Goal: Task Accomplishment & Management: Complete application form

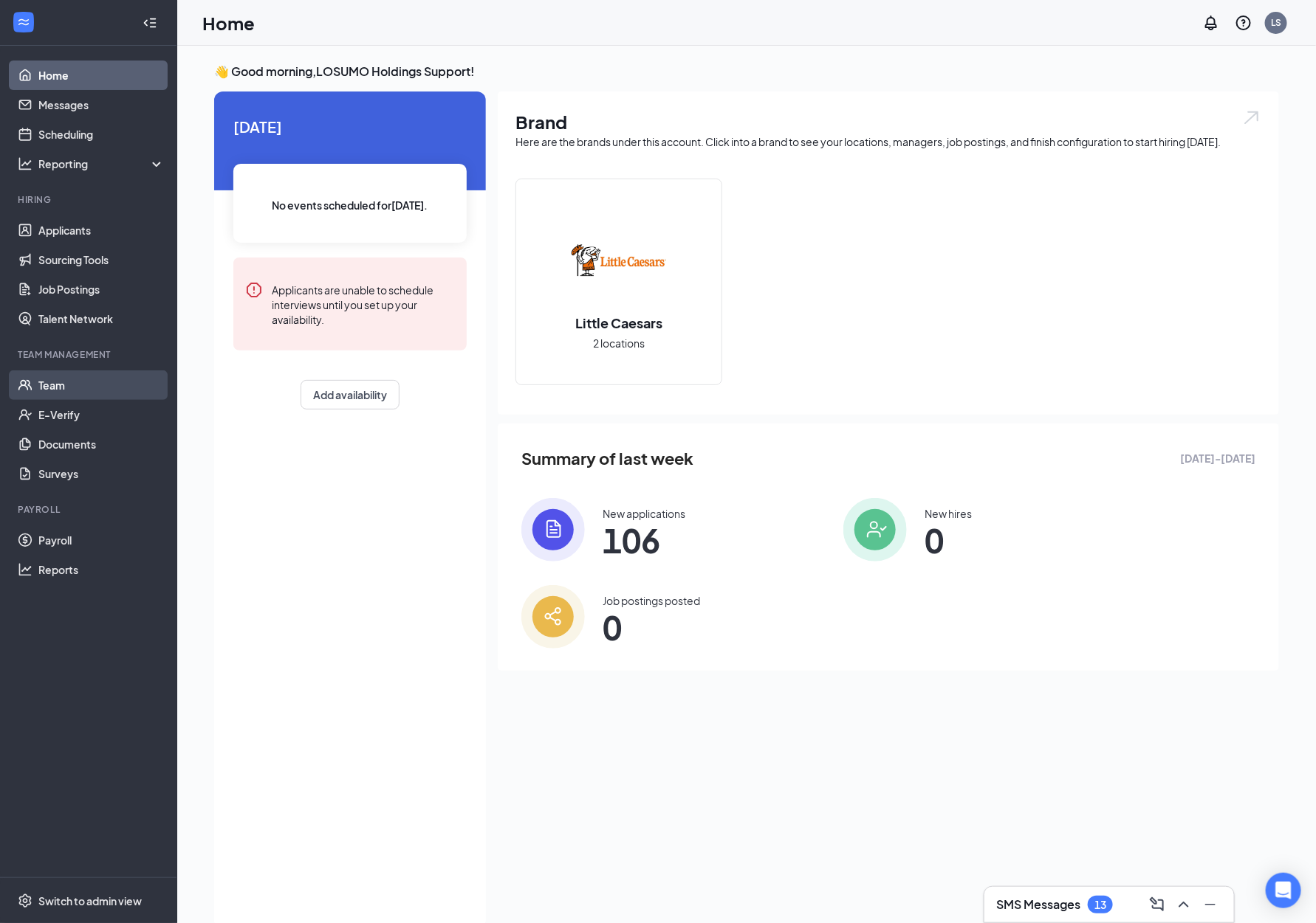
click at [44, 384] on link "Team" at bounding box center [102, 385] width 126 height 30
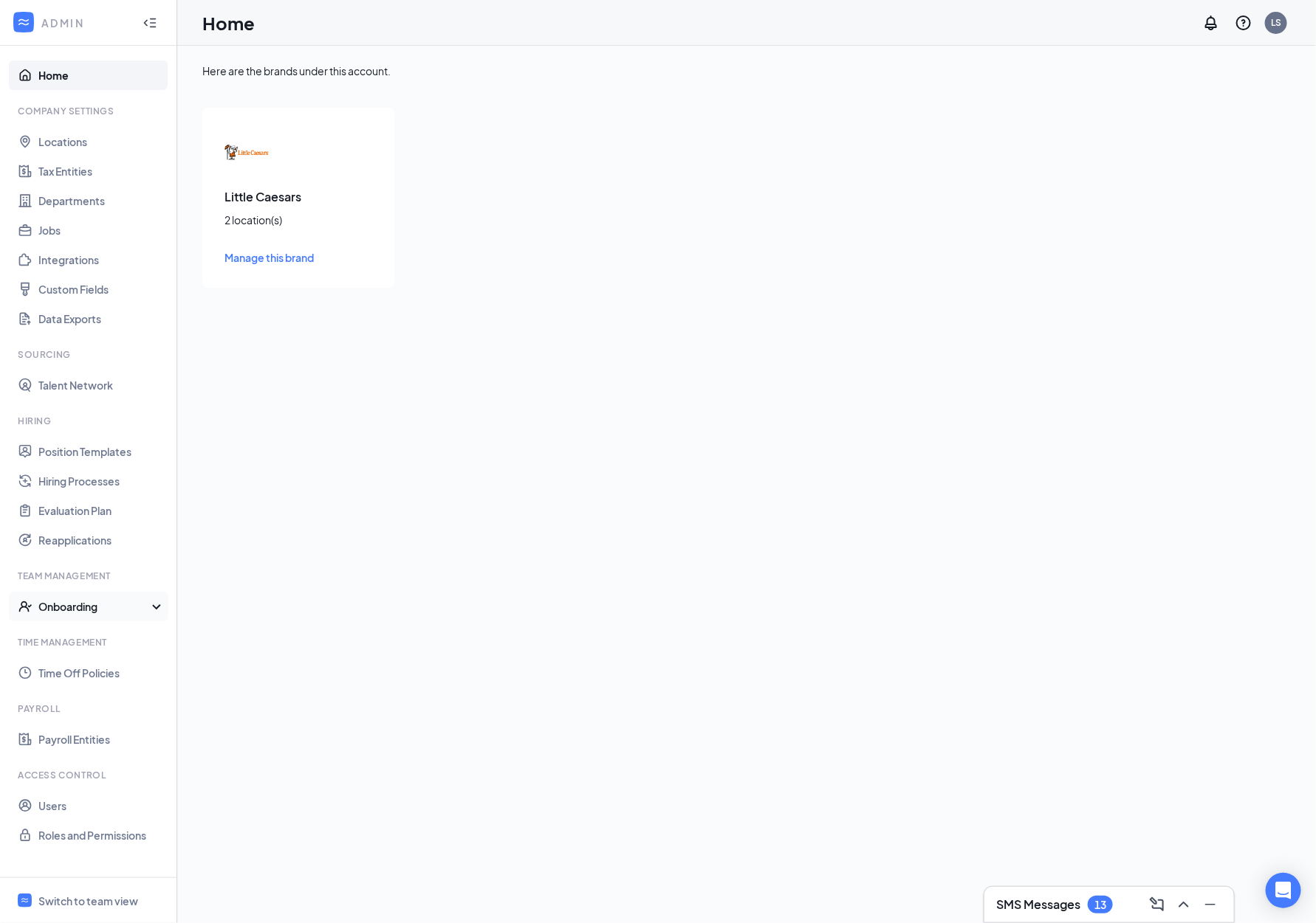
click at [61, 601] on div "Onboarding" at bounding box center [95, 607] width 114 height 15
click at [61, 636] on link "Onboarding Processes" at bounding box center [102, 636] width 126 height 30
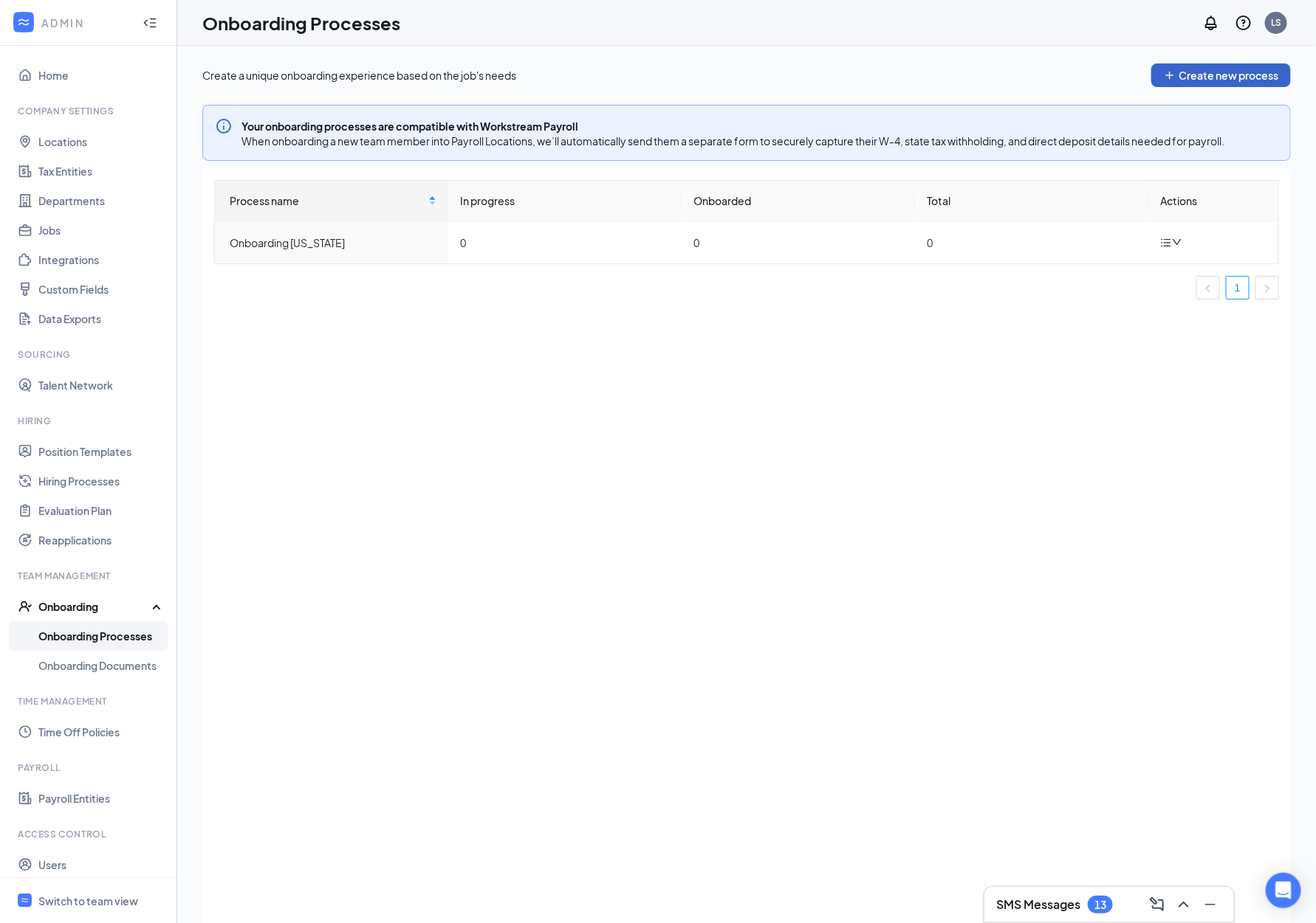
click at [1186, 81] on button "Create new process" at bounding box center [1221, 75] width 140 height 24
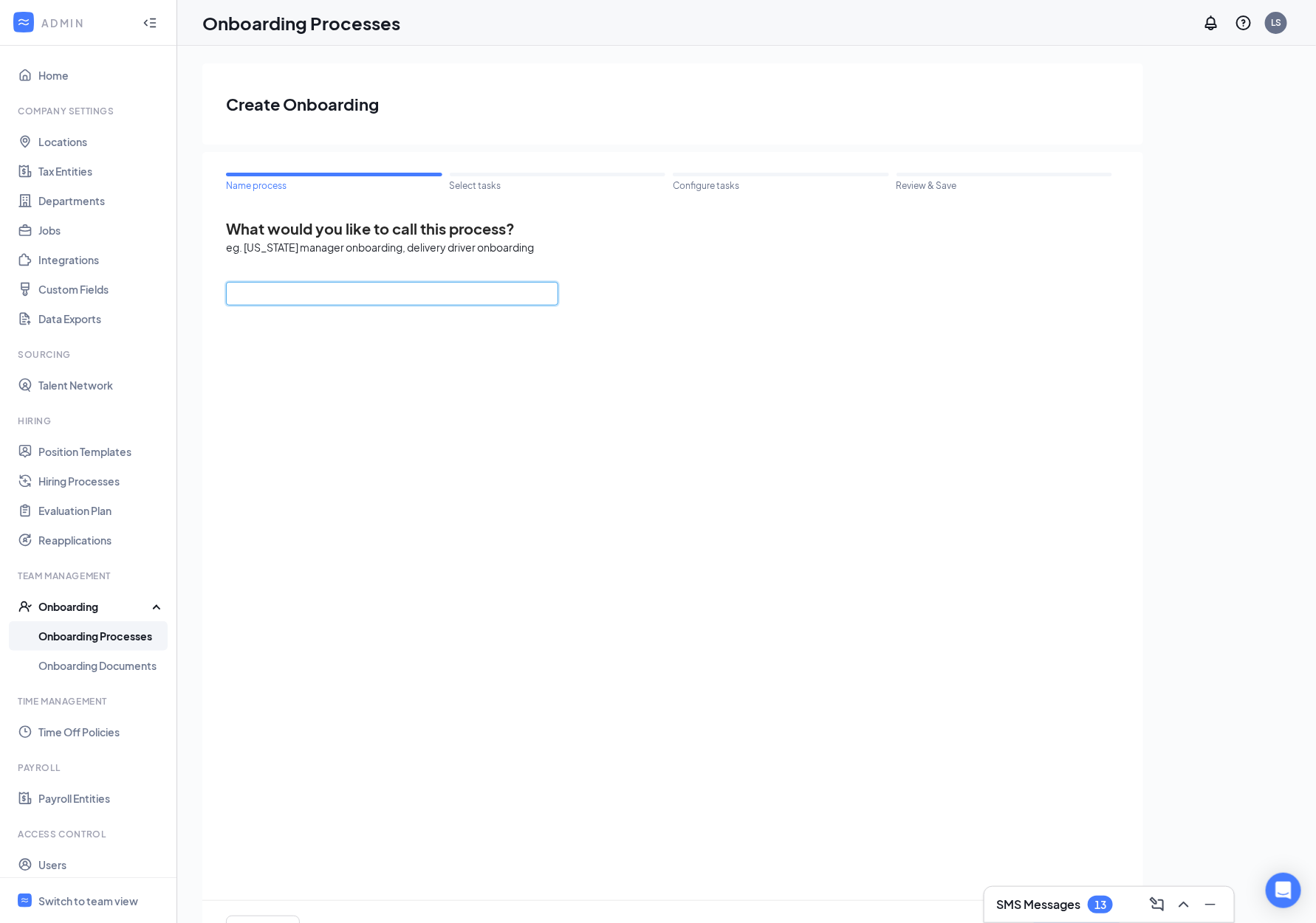
click at [293, 285] on input "text" at bounding box center [392, 294] width 332 height 24
type input "Onboard to 2nd Location"
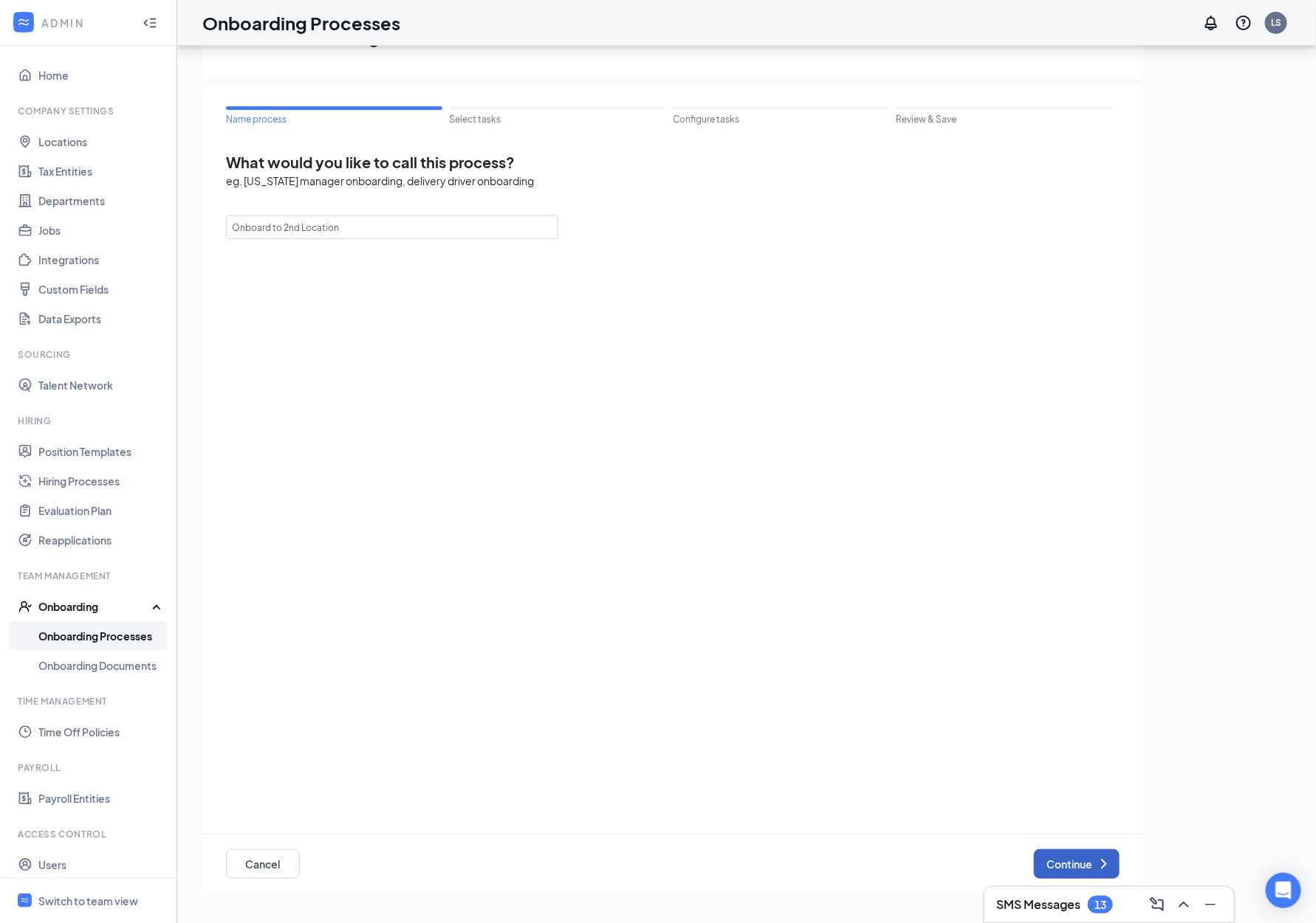
click at [1065, 870] on button "Continue" at bounding box center [1076, 864] width 85 height 30
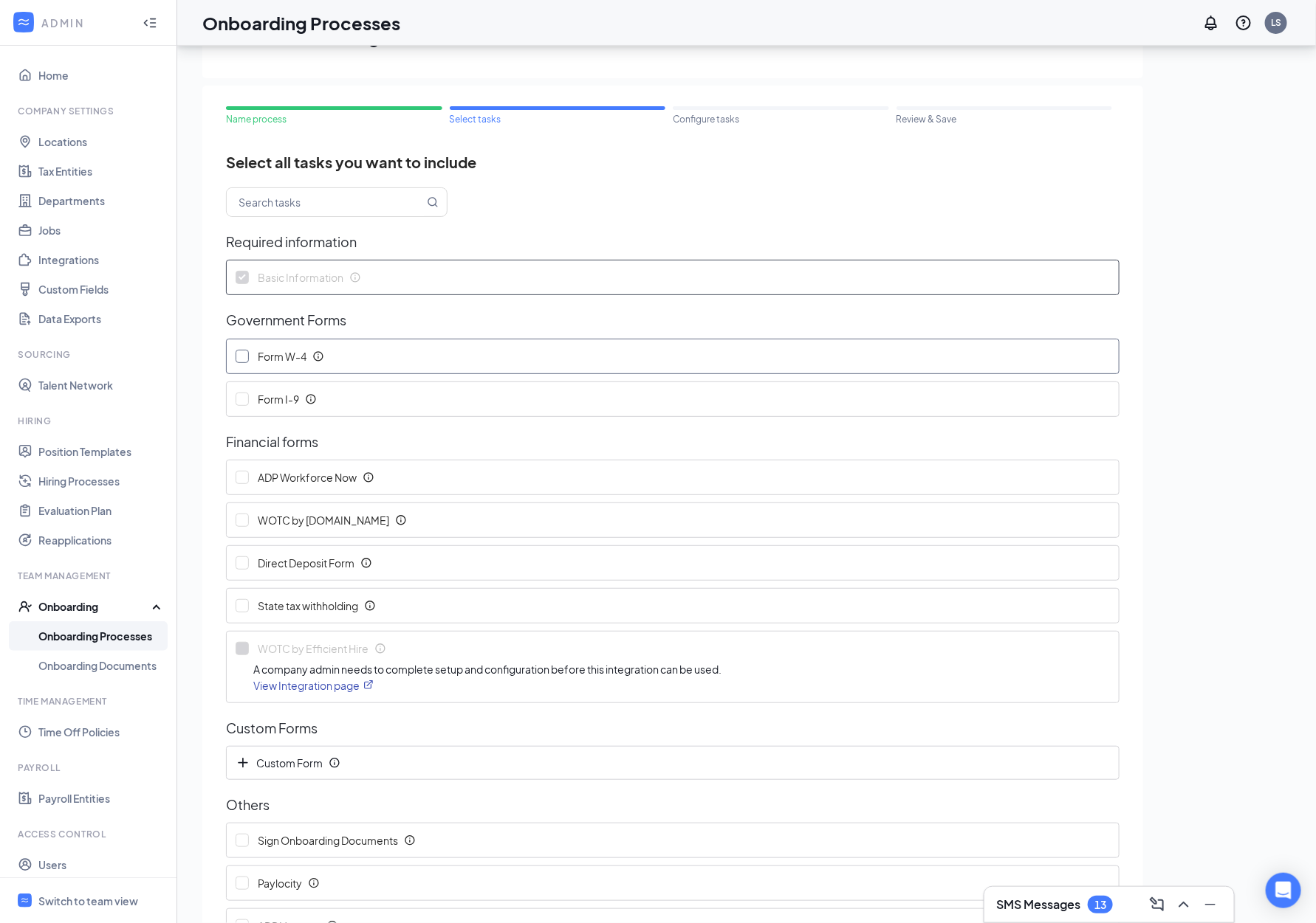
click at [241, 358] on input "Form W-4" at bounding box center [242, 357] width 14 height 14
checkbox input "true"
click at [242, 392] on input "Form I-9" at bounding box center [242, 399] width 14 height 14
checkbox input "true"
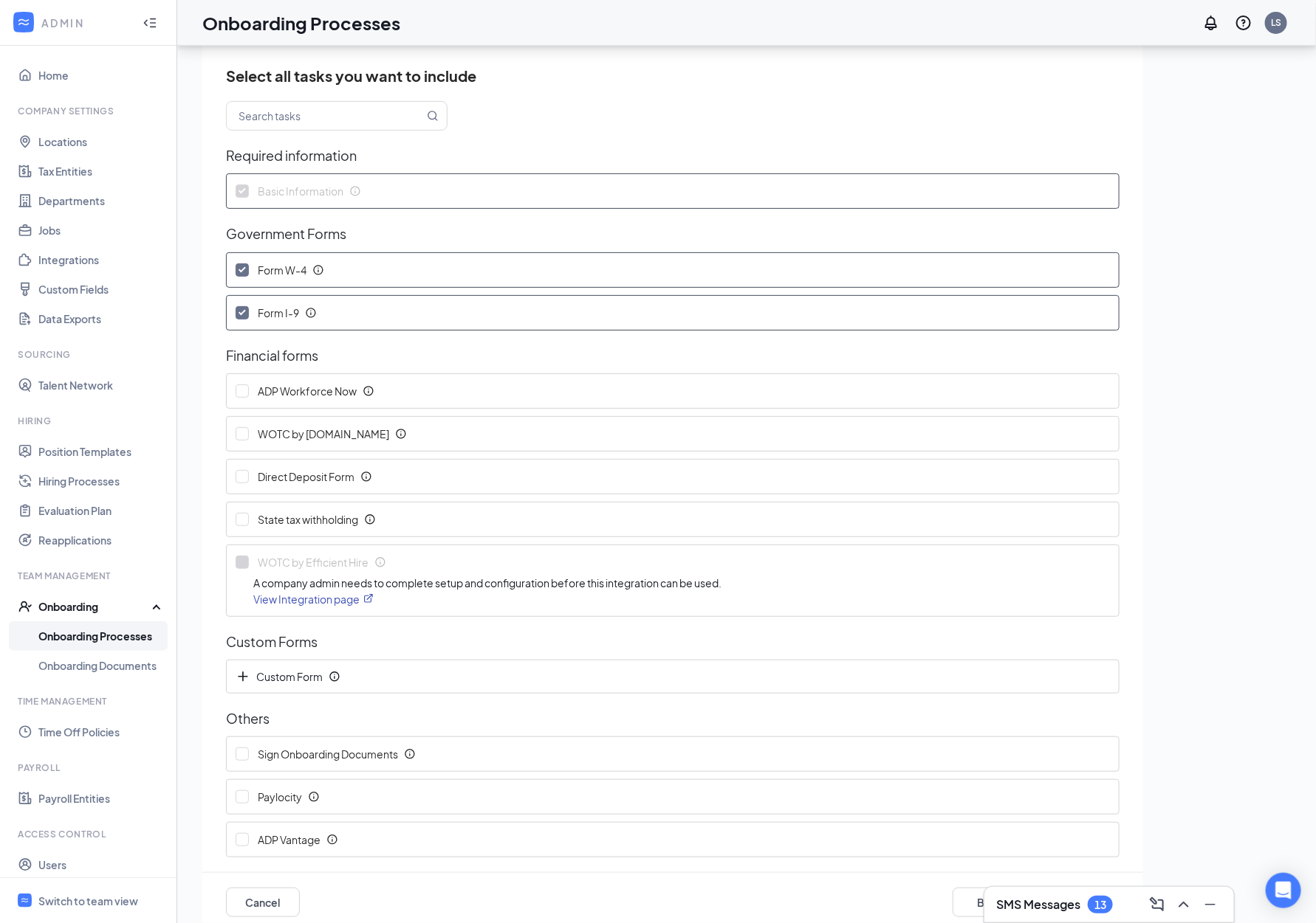
scroll to position [100, 0]
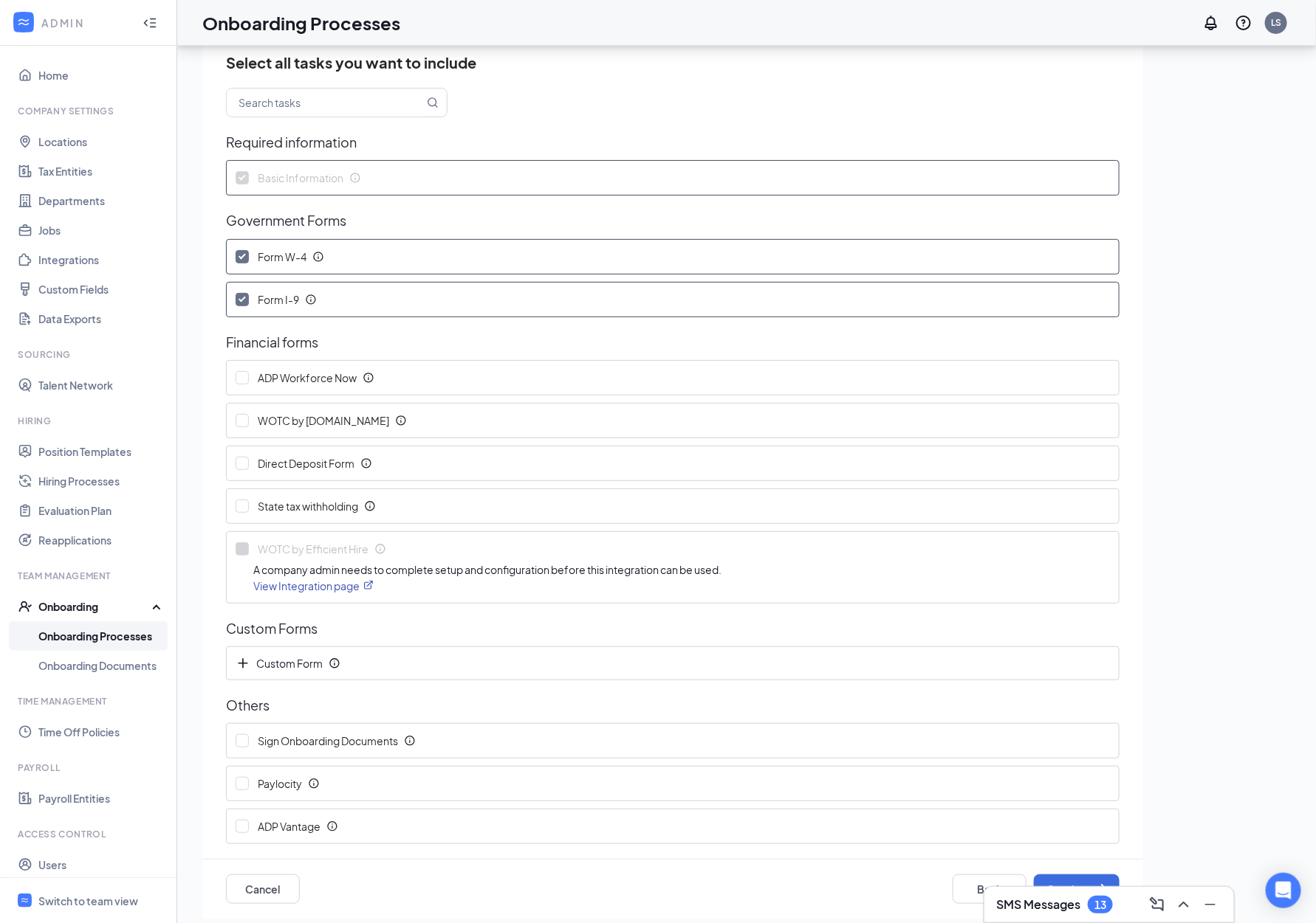
click at [242, 254] on input "Form W-4" at bounding box center [242, 257] width 14 height 14
click at [246, 258] on input "Form W-4" at bounding box center [242, 257] width 14 height 14
click at [246, 254] on input "Form W-4" at bounding box center [242, 257] width 14 height 14
click at [249, 252] on span "Form W-4" at bounding box center [289, 256] width 81 height 15
click at [249, 252] on input "Form W-4" at bounding box center [242, 257] width 14 height 14
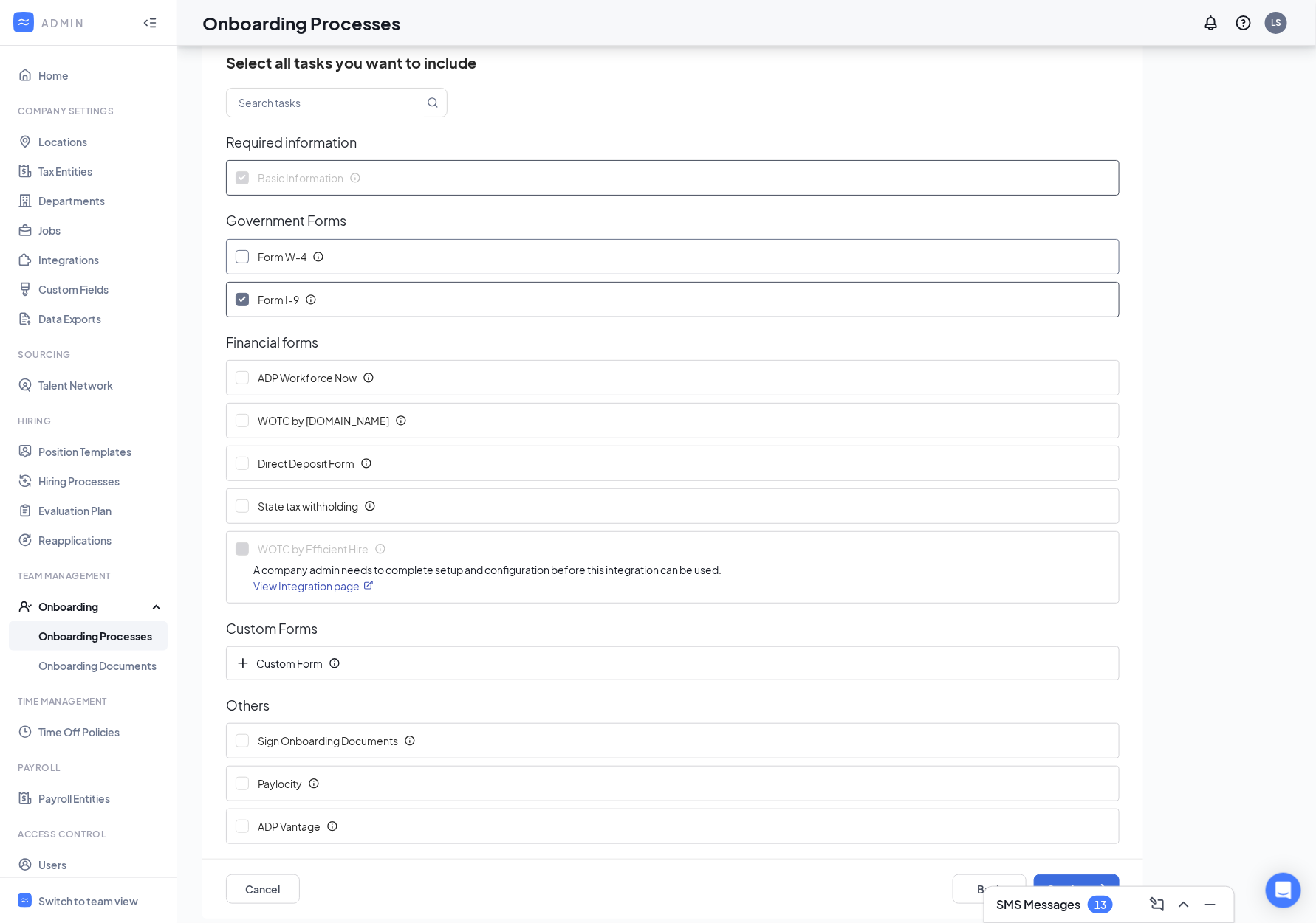
checkbox input "true"
click at [1071, 874] on button "Continue" at bounding box center [1076, 889] width 85 height 30
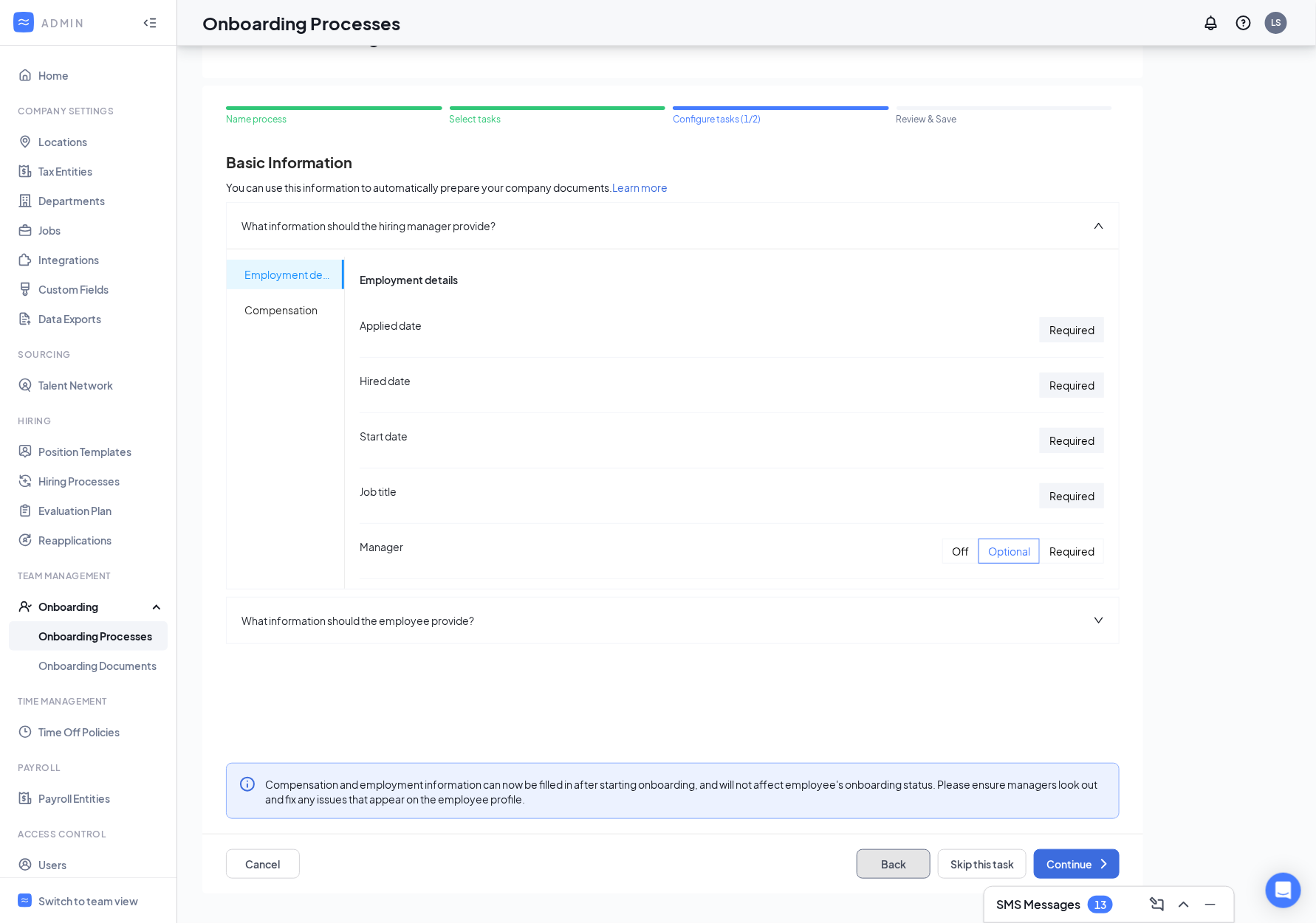
click at [881, 862] on button "Back" at bounding box center [894, 864] width 74 height 30
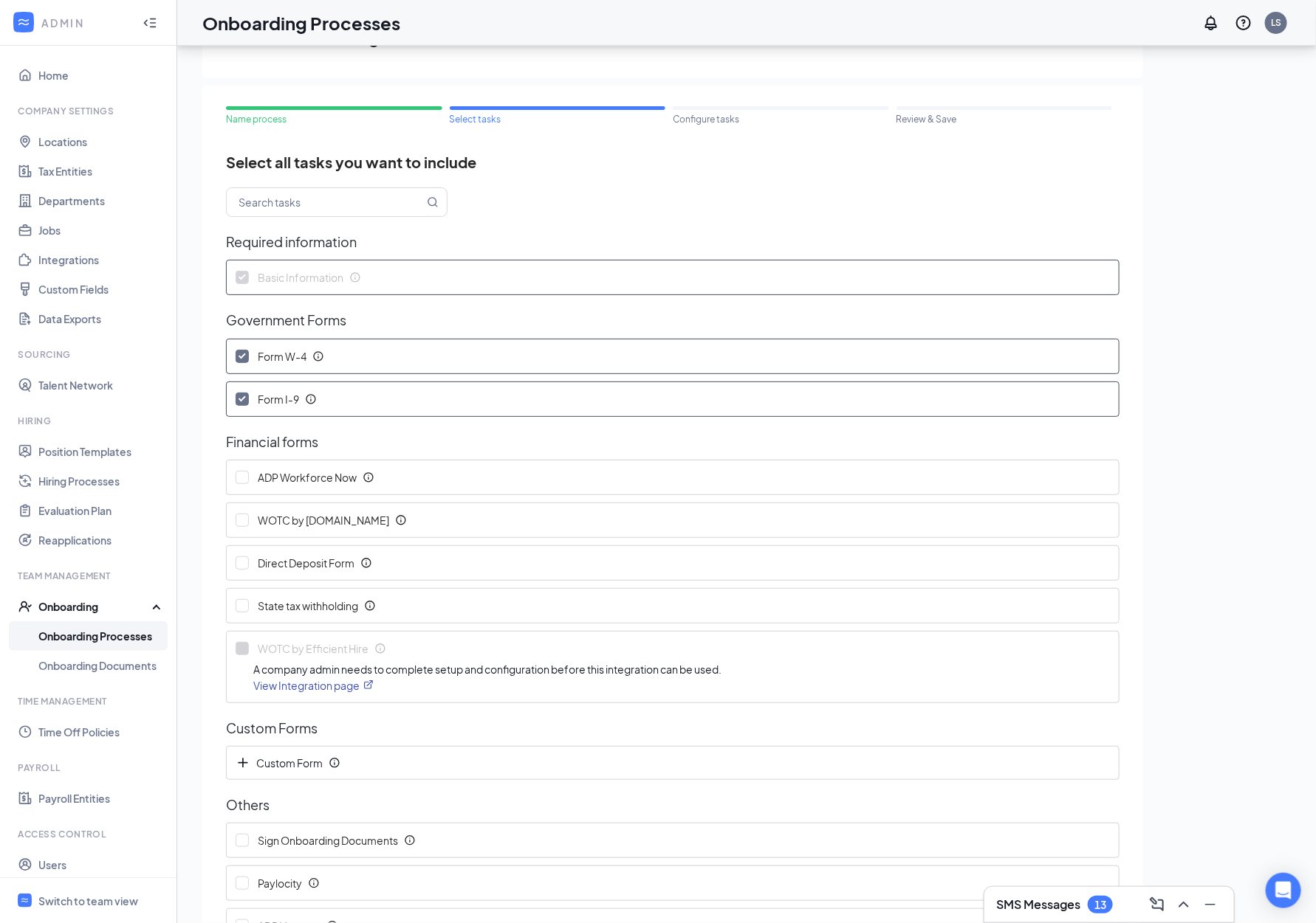
click at [244, 358] on input "Form W-4" at bounding box center [242, 357] width 14 height 14
checkbox input "false"
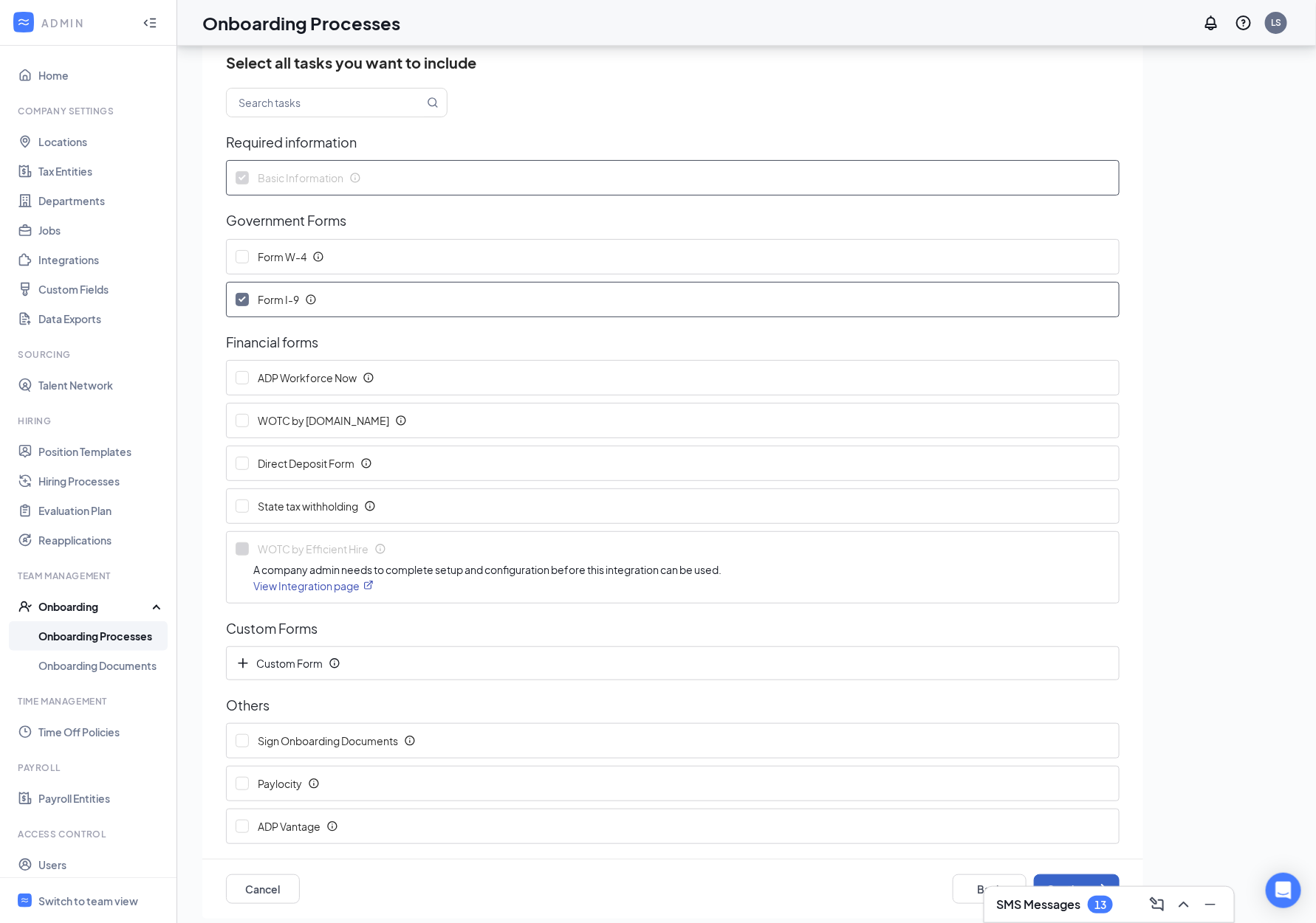
click at [1080, 874] on button "Continue" at bounding box center [1076, 889] width 85 height 30
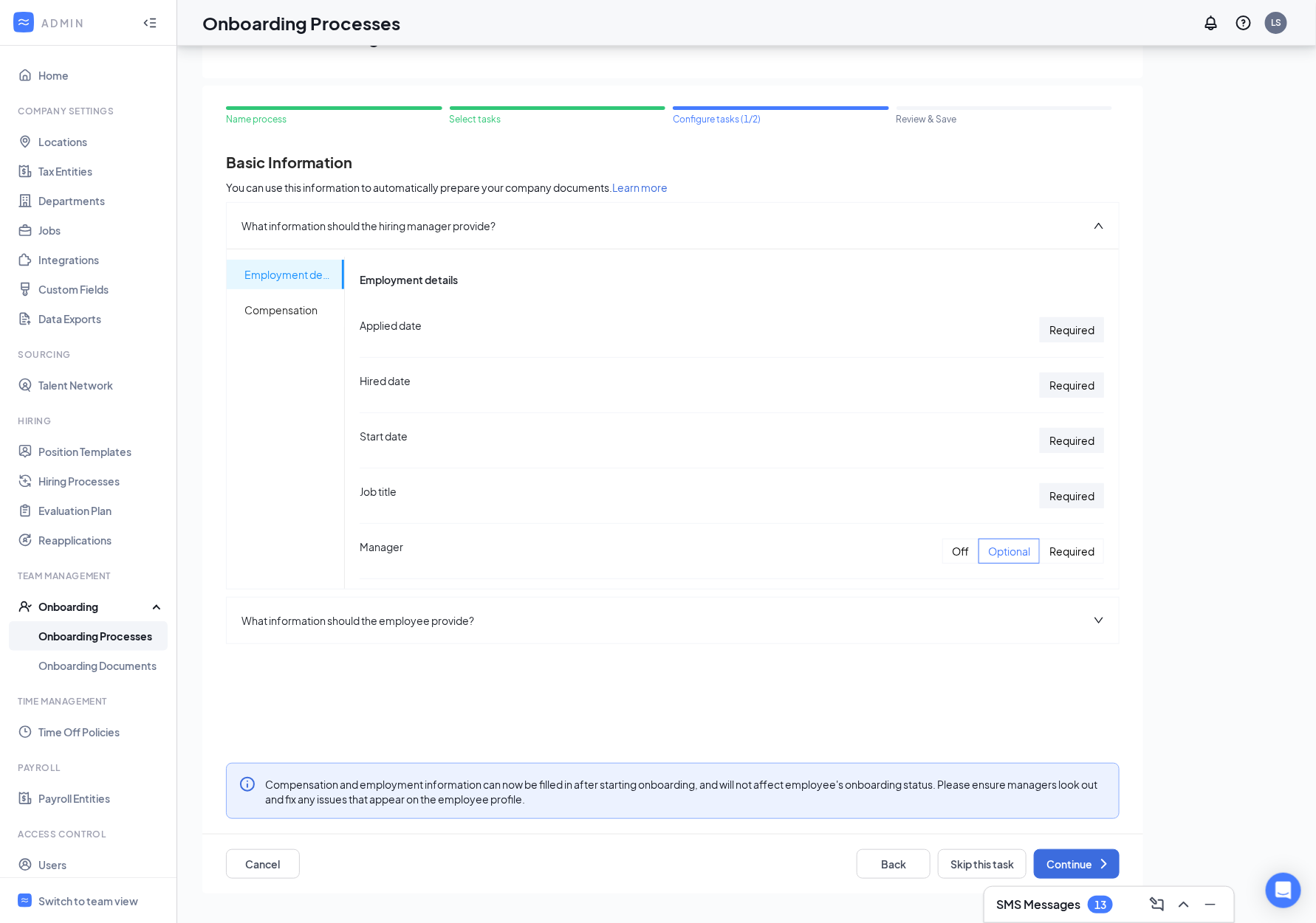
click at [1080, 326] on div "Required" at bounding box center [1071, 329] width 64 height 25
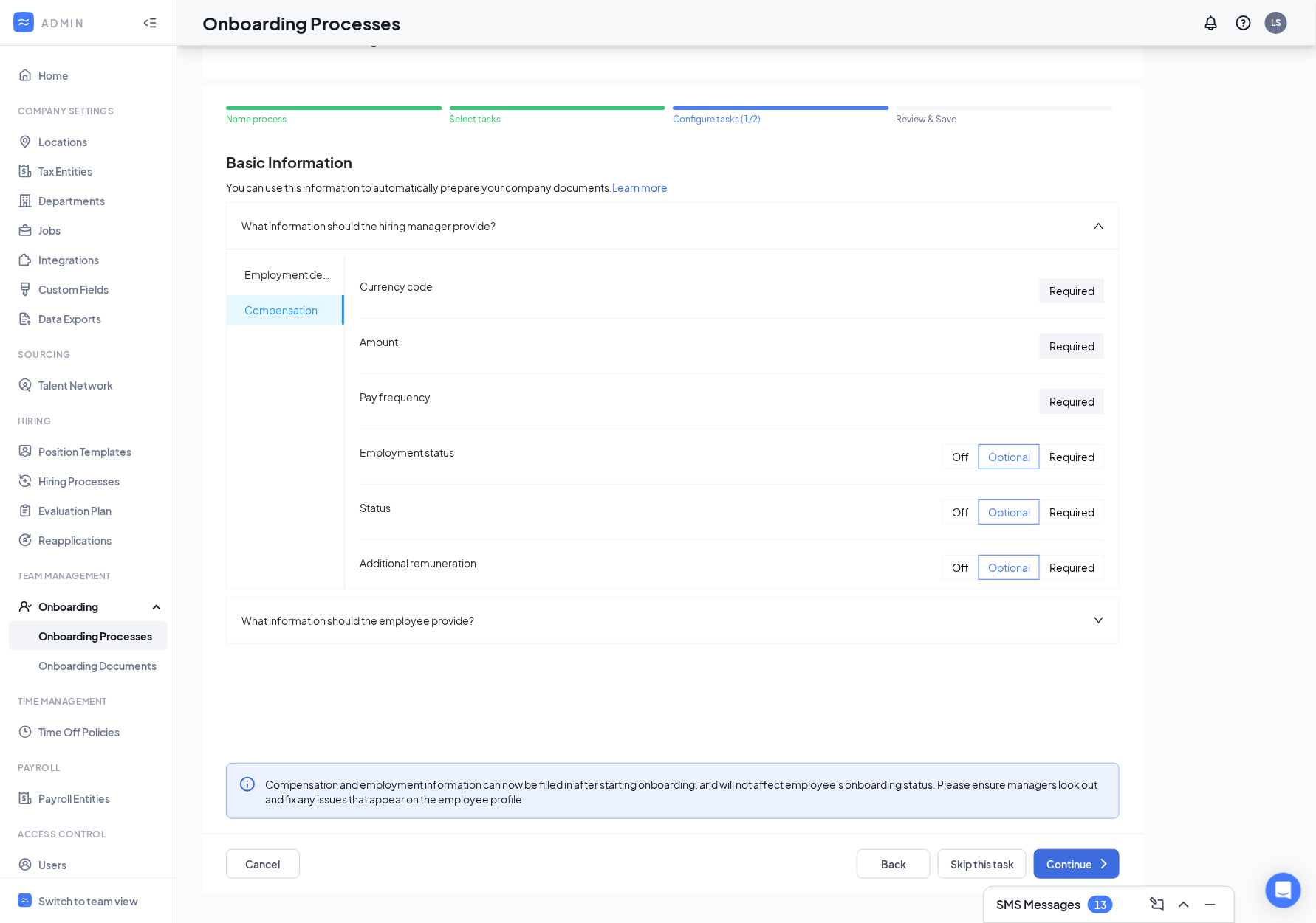
scroll to position [414, 0]
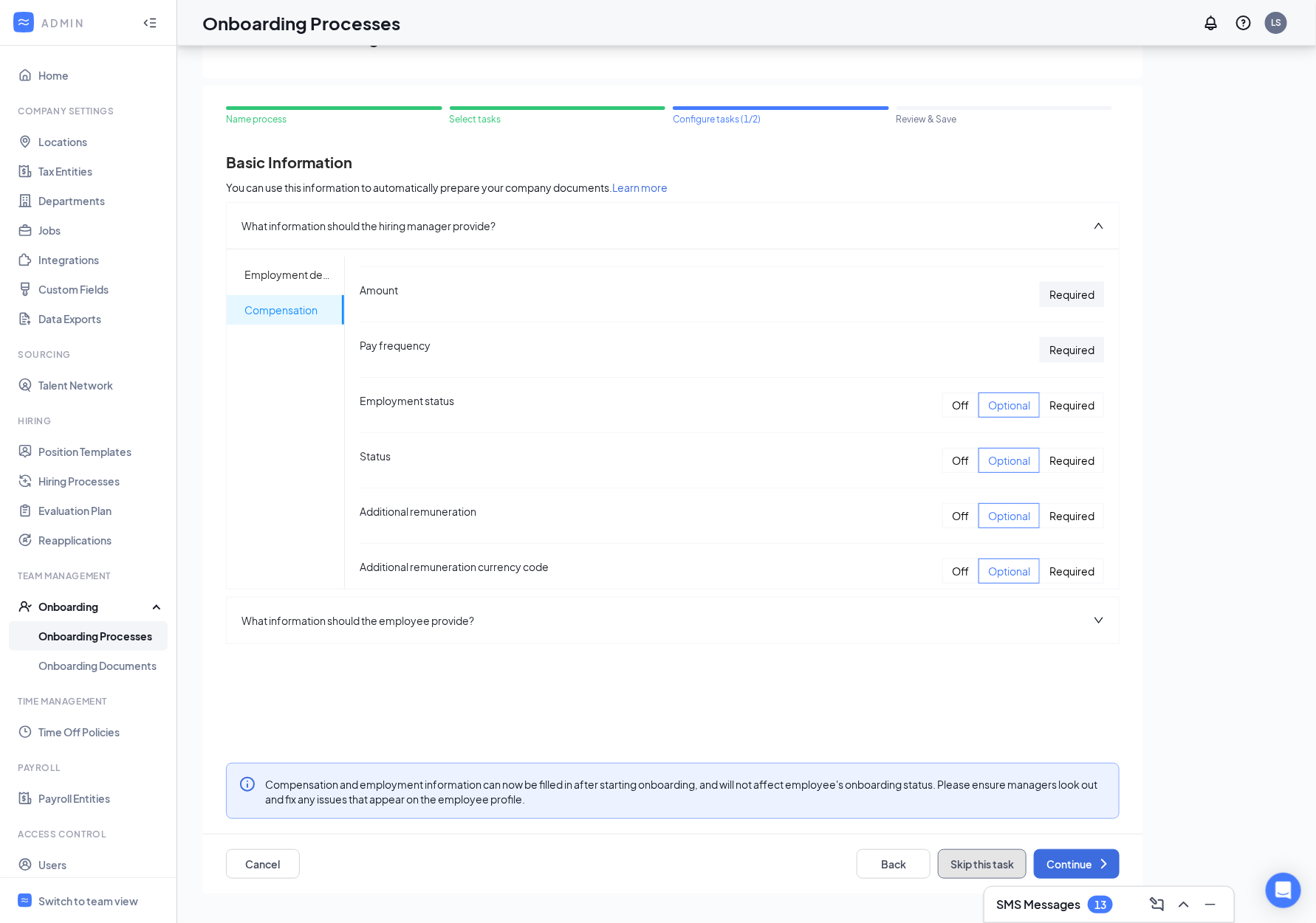
click at [978, 864] on button "Skip this task" at bounding box center [982, 864] width 89 height 30
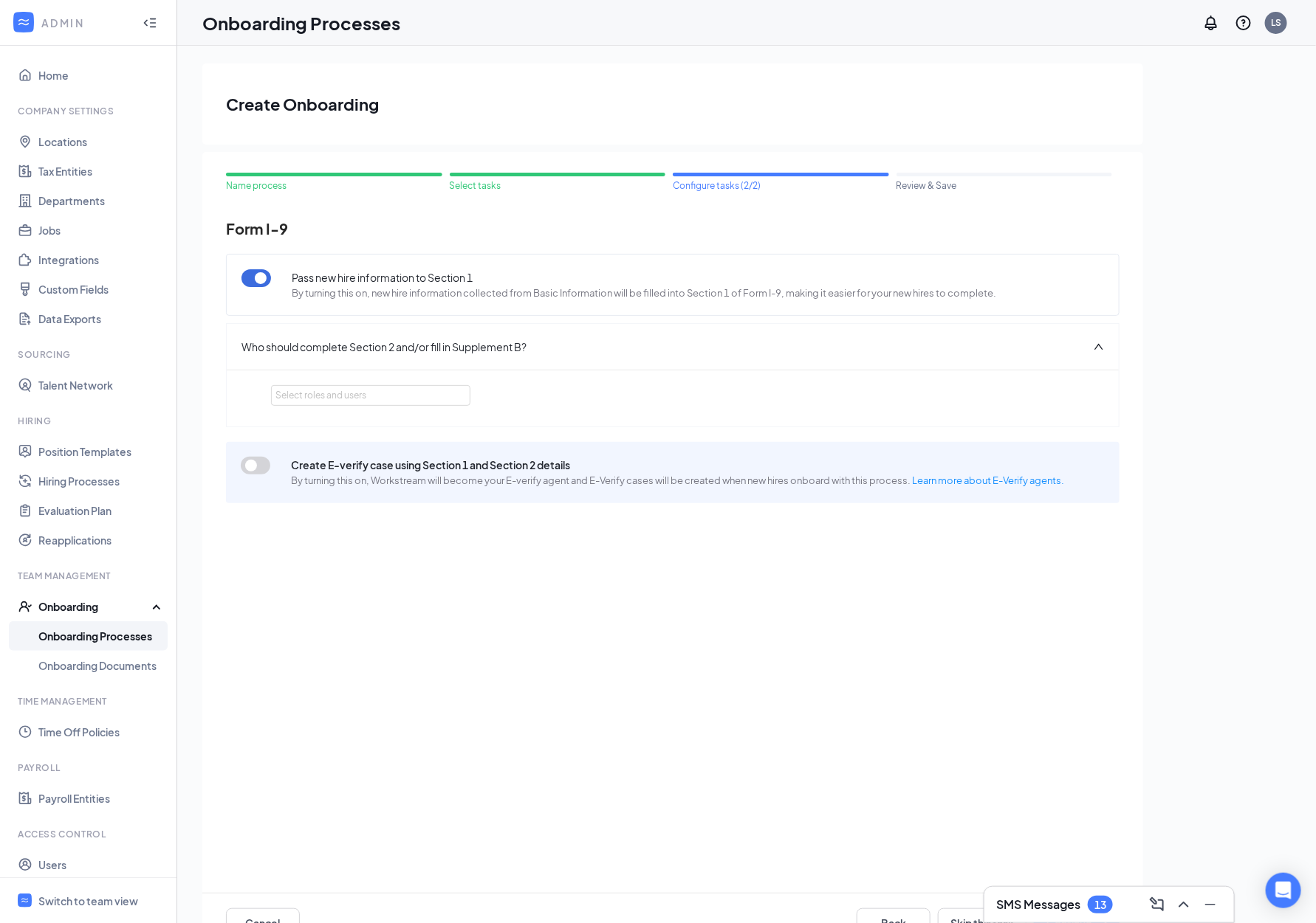
scroll to position [67, 0]
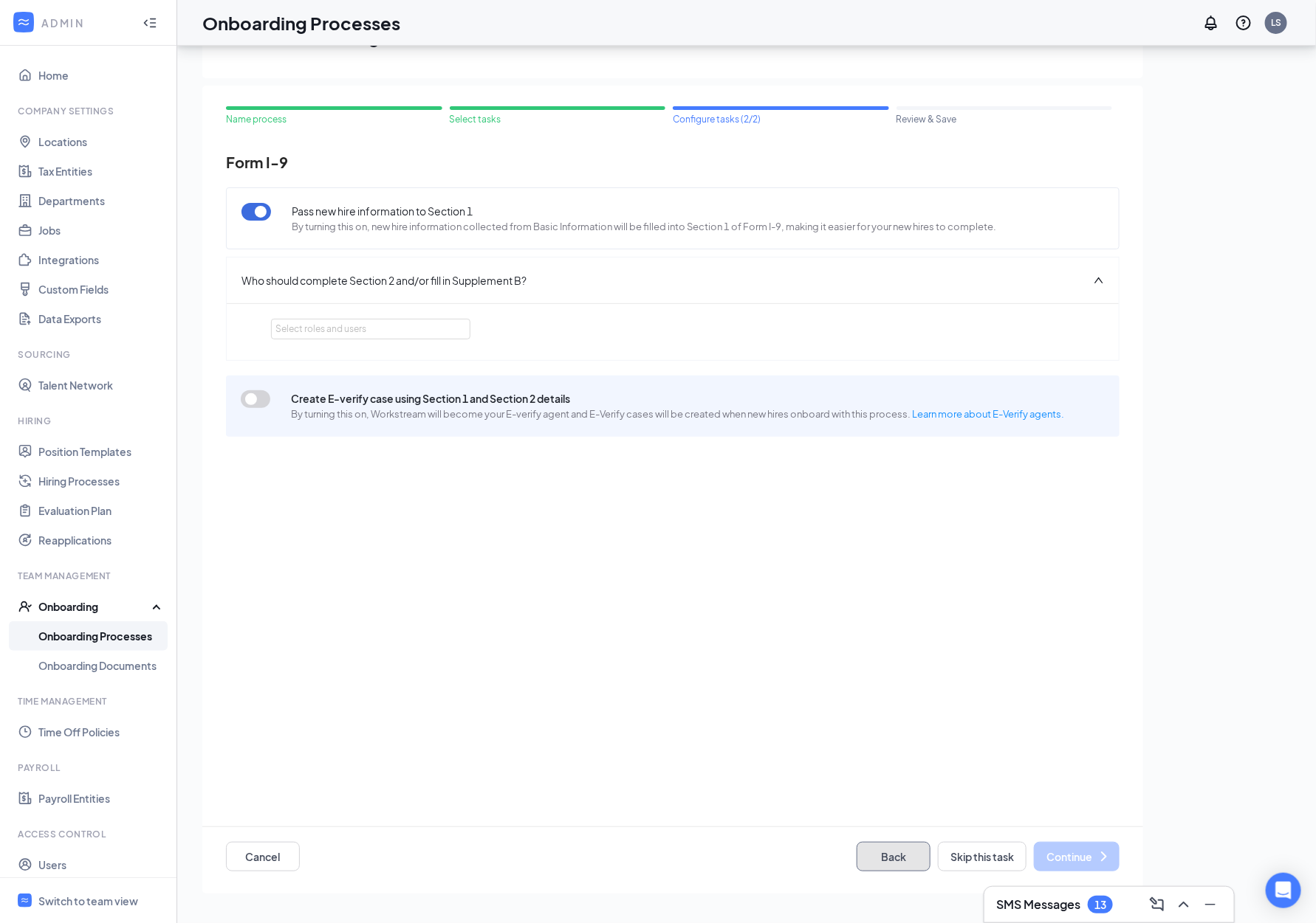
click at [874, 852] on button "Back" at bounding box center [894, 856] width 74 height 30
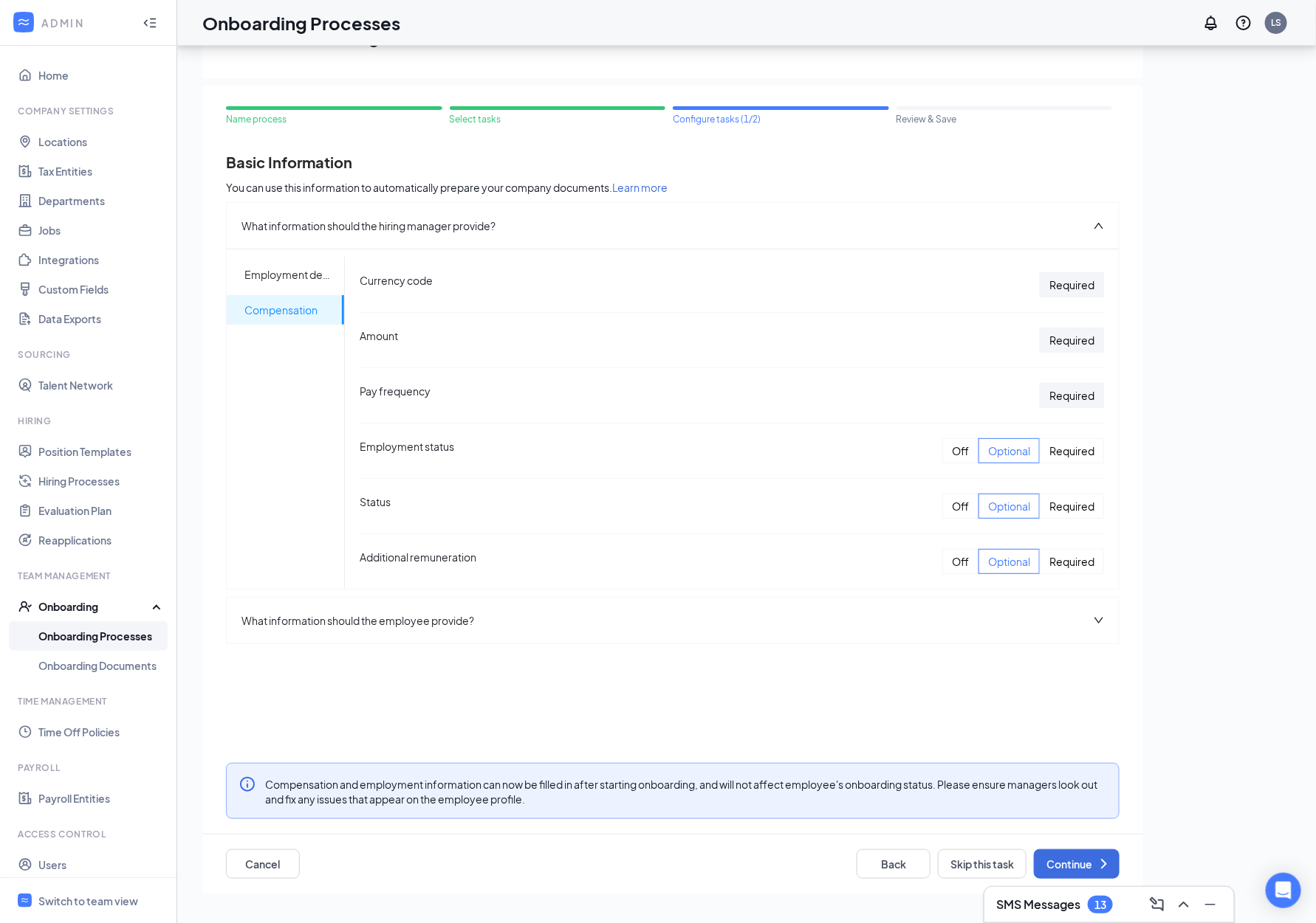
scroll to position [379, 0]
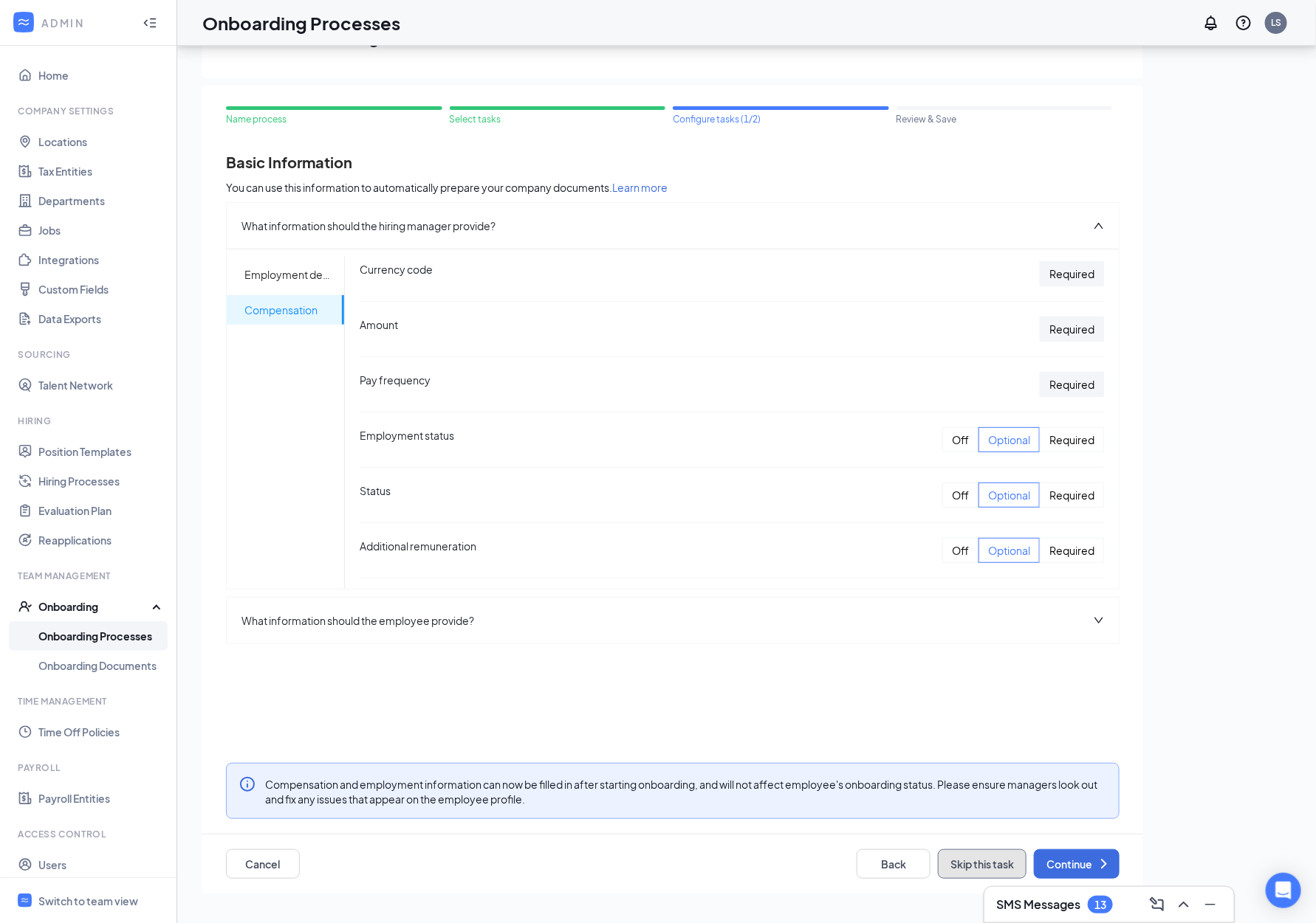
click at [978, 856] on button "Skip this task" at bounding box center [982, 864] width 89 height 30
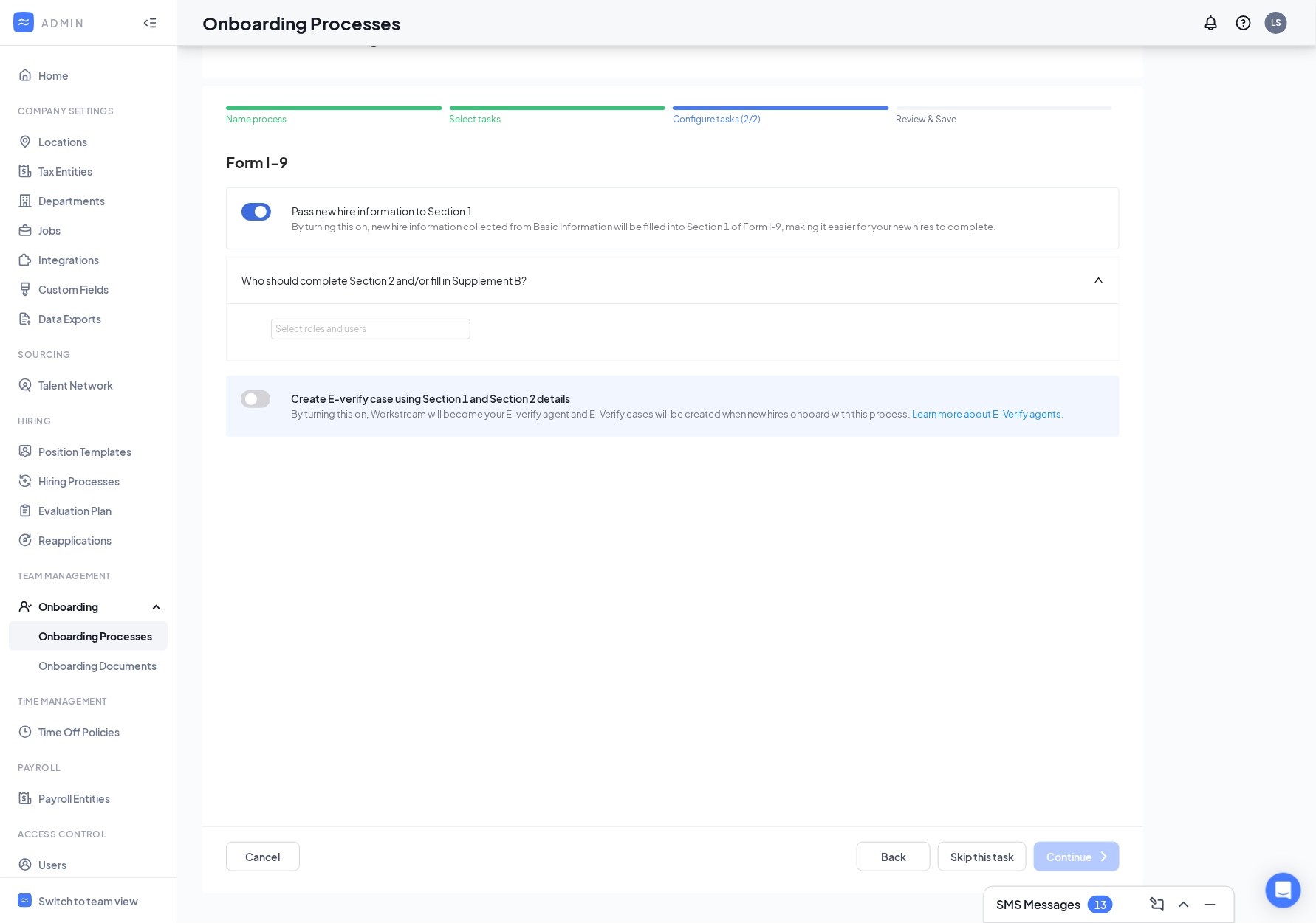
click at [249, 399] on button "button" at bounding box center [255, 399] width 30 height 18
click at [344, 329] on div "Select roles and users" at bounding box center [367, 328] width 183 height 15
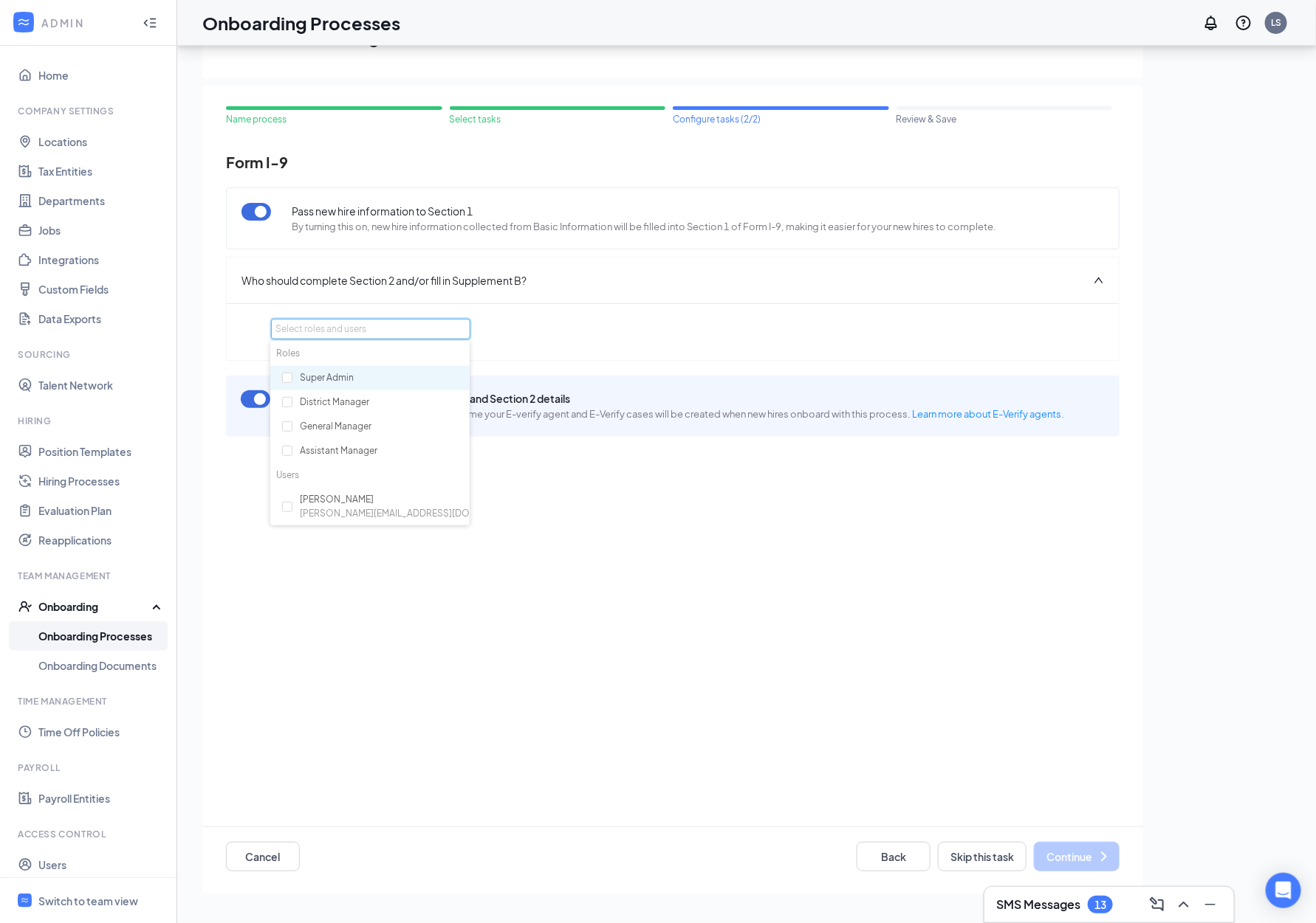
click at [344, 376] on div "Super Admin" at bounding box center [370, 378] width 200 height 25
checkbox input "true"
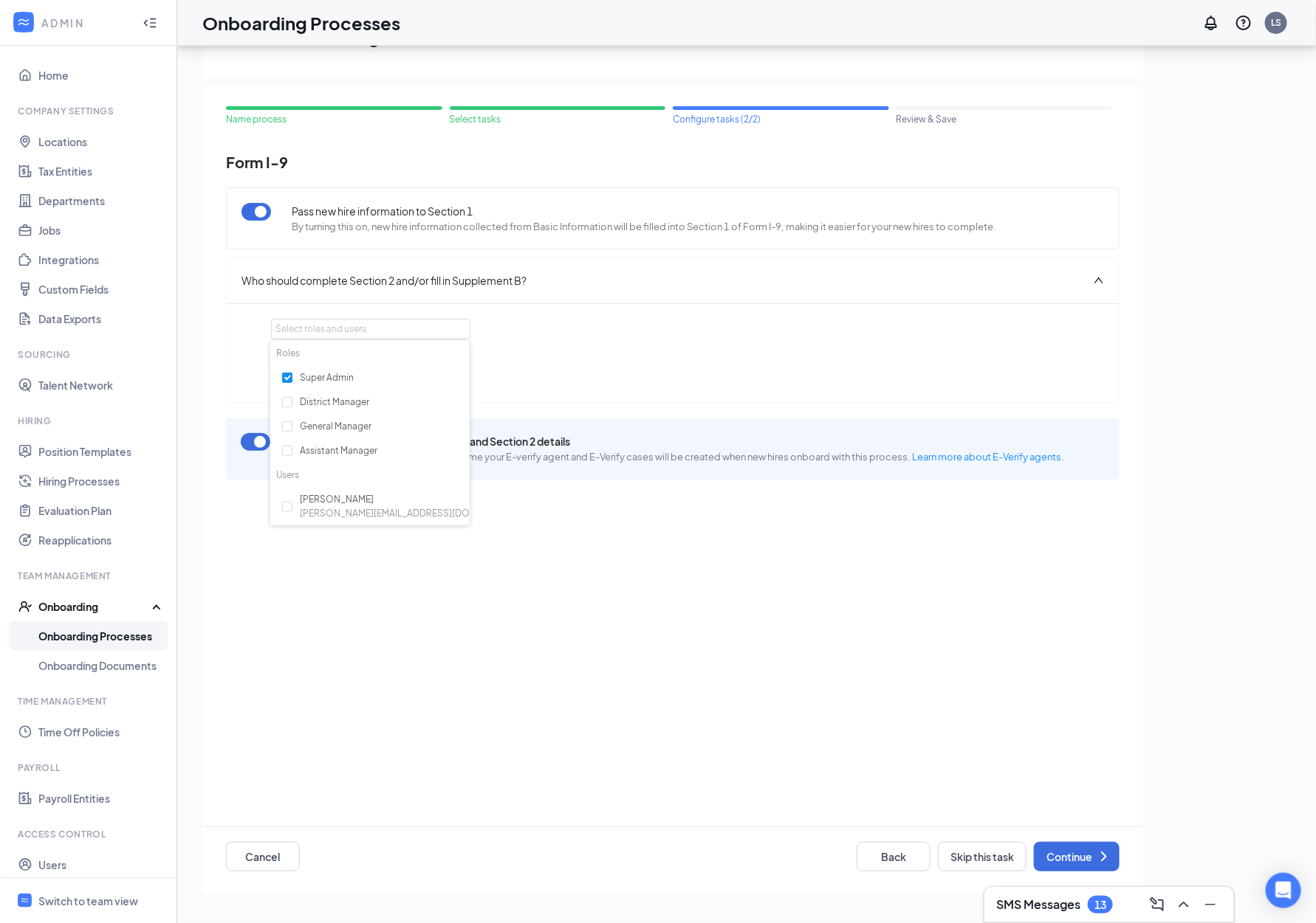
click at [596, 502] on div "Pass new hire information to Section 1 By turning this on, new hire information…" at bounding box center [673, 533] width 894 height 706
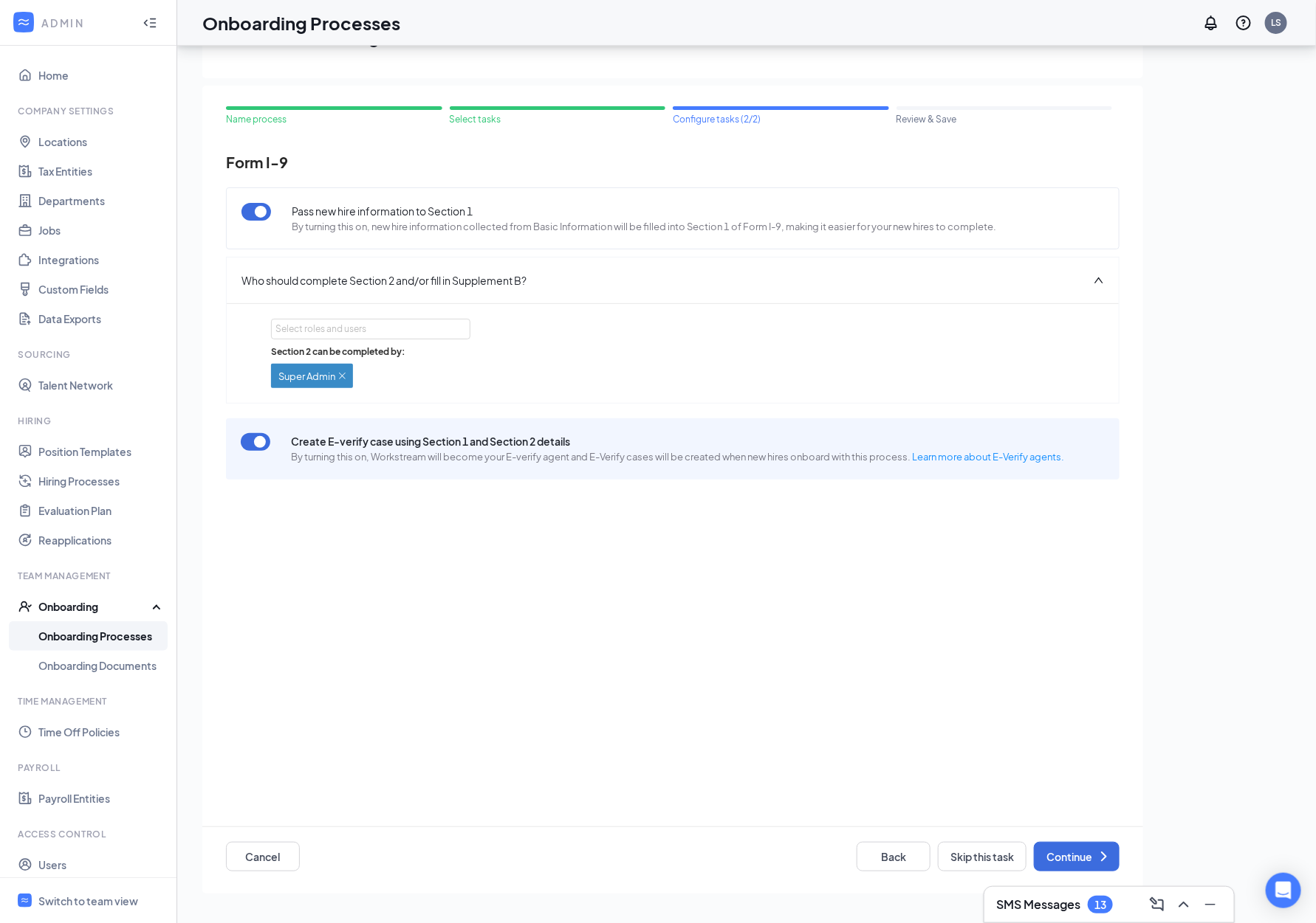
click at [250, 436] on button "button" at bounding box center [255, 442] width 30 height 18
click at [1072, 858] on button "Continue" at bounding box center [1076, 856] width 85 height 30
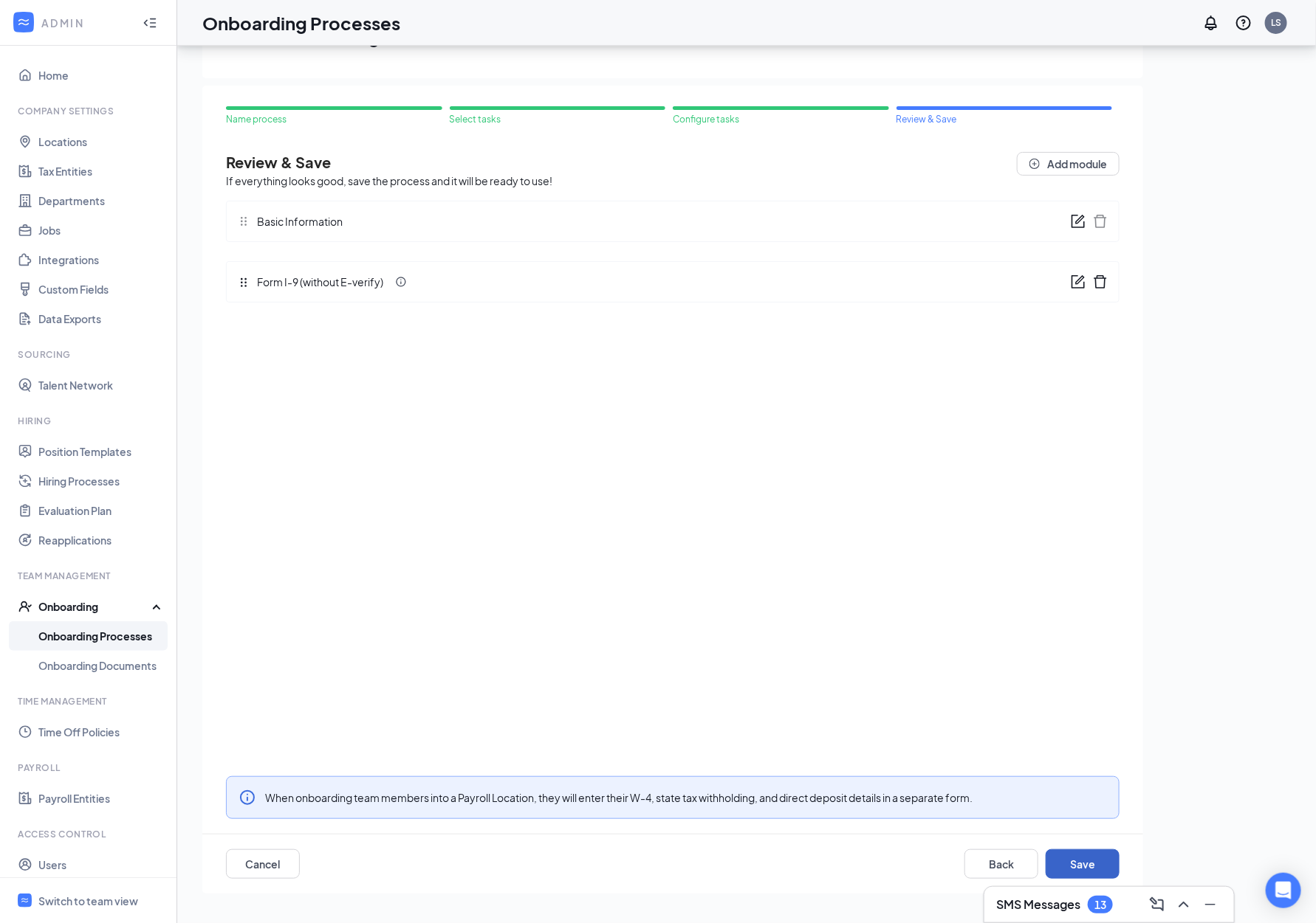
click at [1082, 867] on button "Save" at bounding box center [1082, 864] width 74 height 30
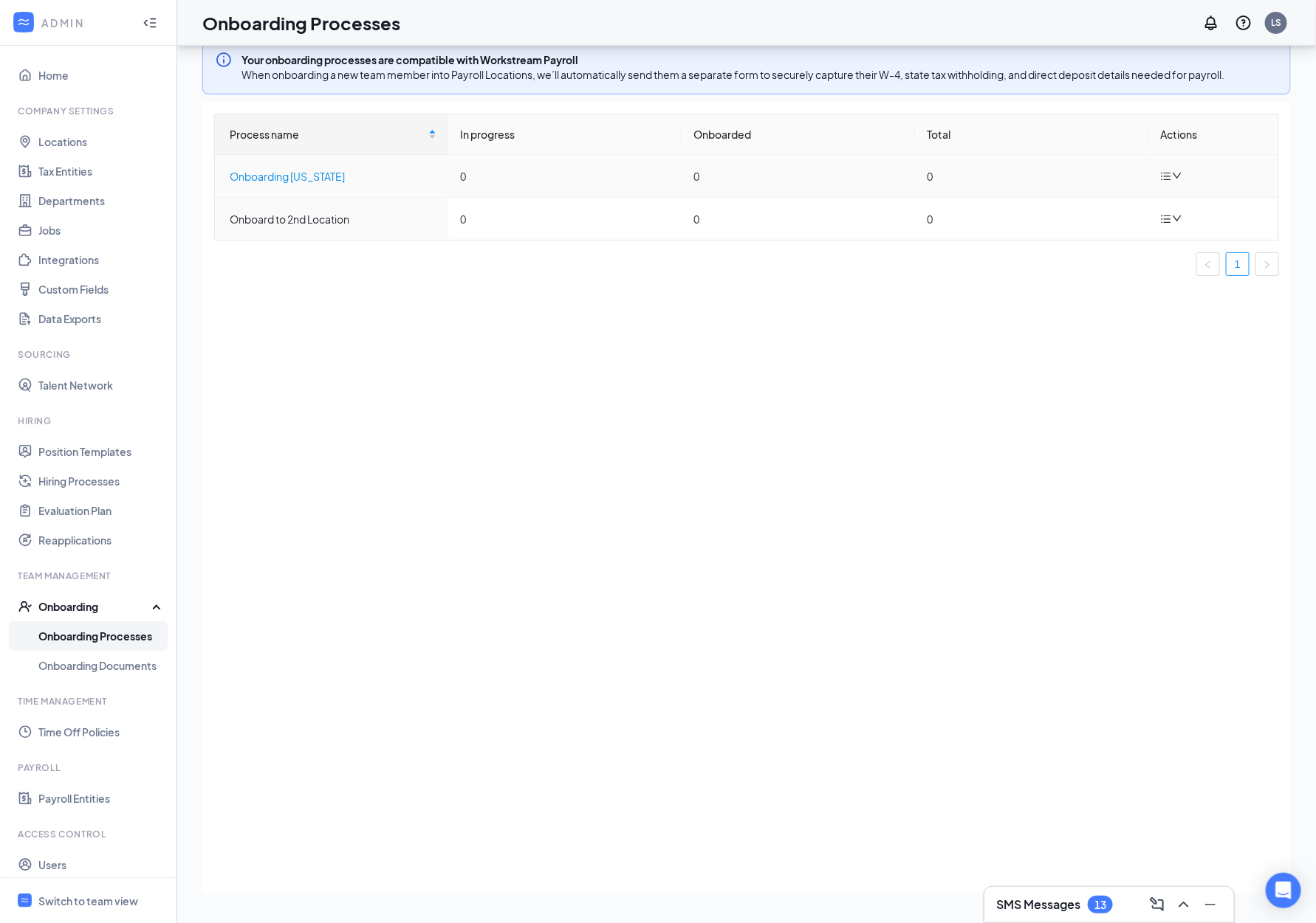
click at [275, 176] on div "Onboarding [US_STATE]" at bounding box center [333, 176] width 207 height 16
click at [288, 215] on div "Onboard to 2nd Location" at bounding box center [333, 218] width 207 height 16
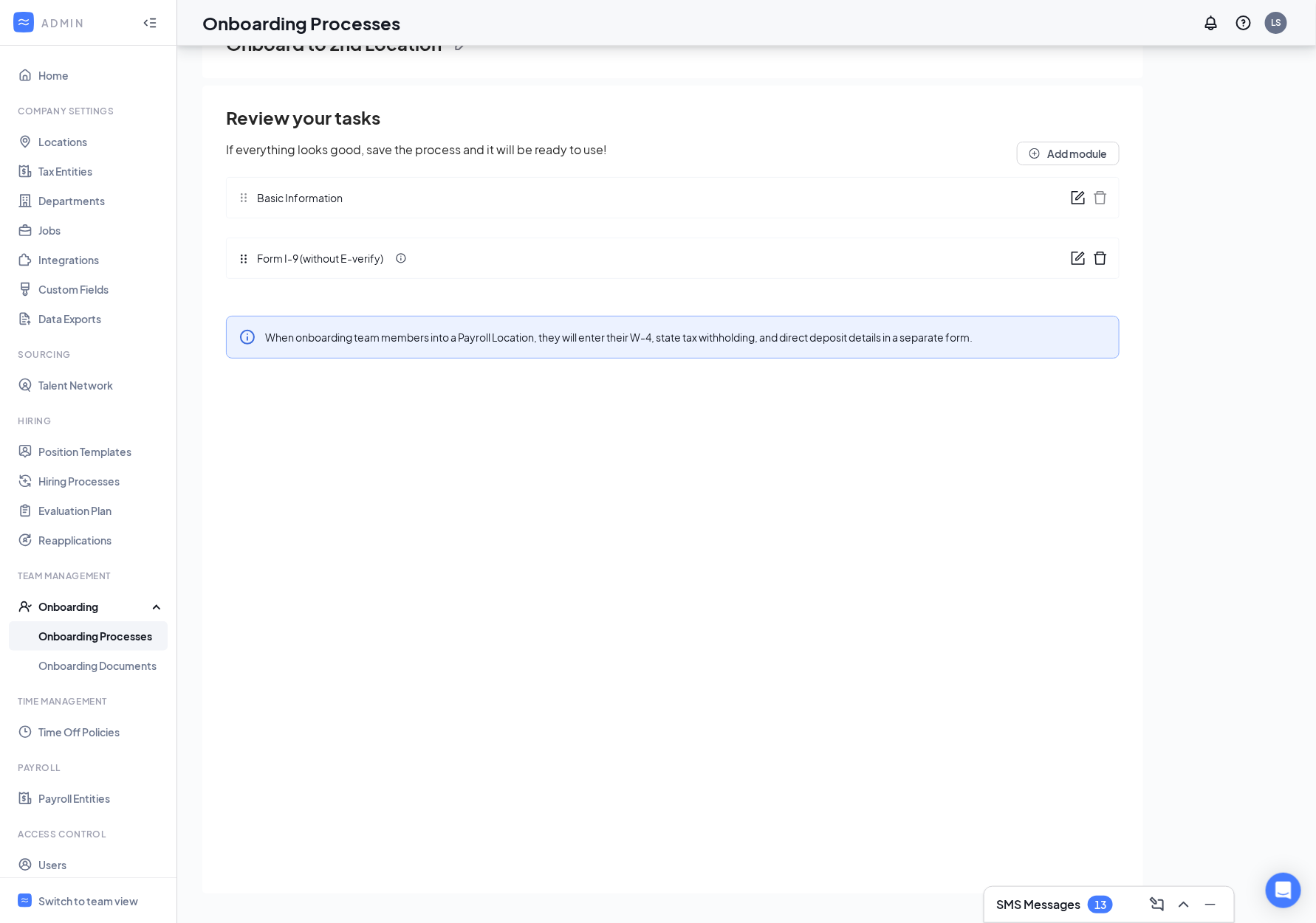
click at [312, 260] on span "Form I-9 (without E-verify)" at bounding box center [316, 258] width 134 height 16
click at [1066, 264] on div "Form I-9 (without E-verify)" at bounding box center [673, 258] width 894 height 41
click at [1086, 257] on icon "form" at bounding box center [1078, 258] width 15 height 15
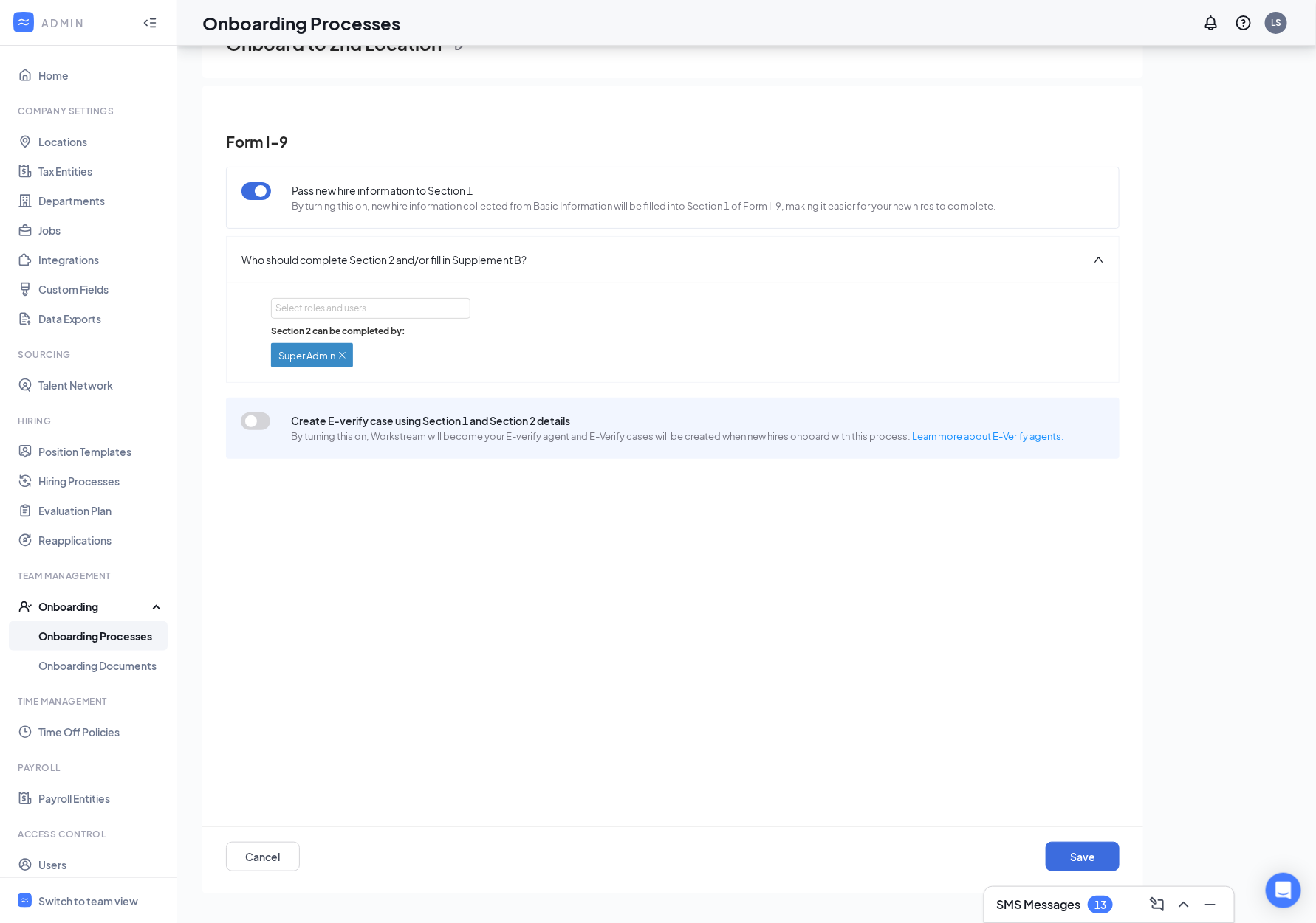
click at [246, 419] on button "button" at bounding box center [255, 421] width 30 height 18
click at [1078, 863] on button "Save" at bounding box center [1082, 856] width 74 height 30
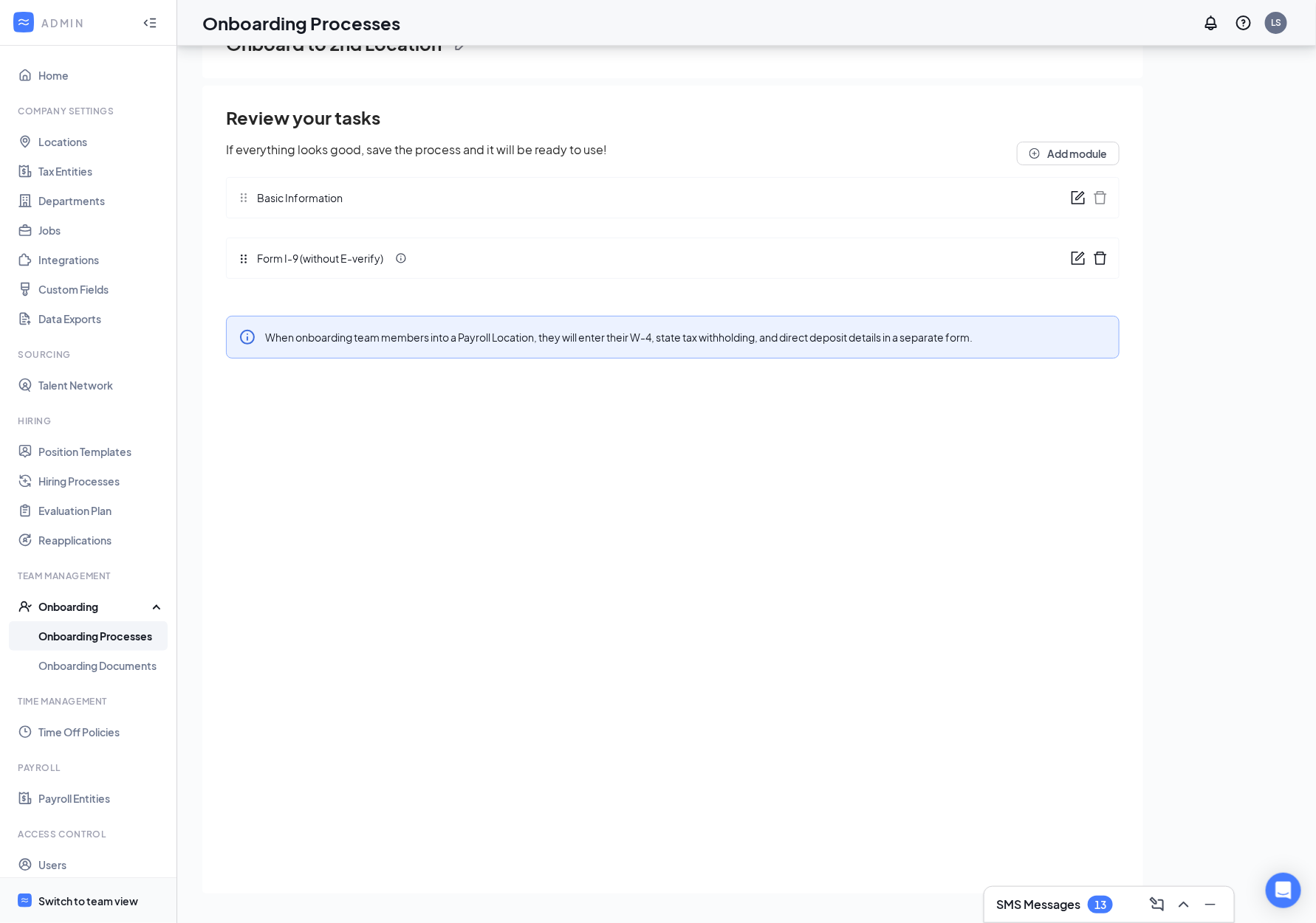
click at [74, 901] on div "Switch to team view" at bounding box center [88, 901] width 100 height 15
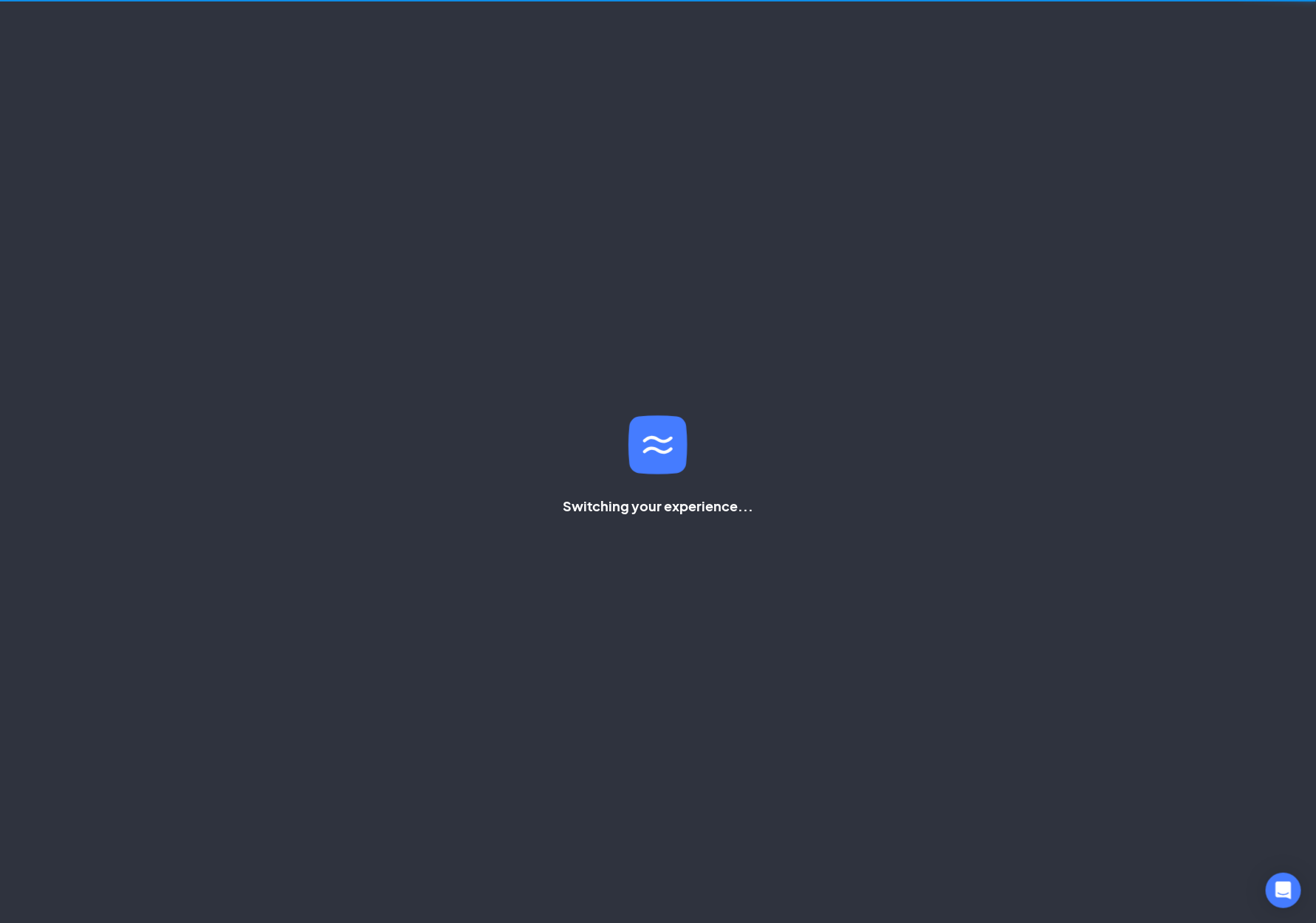
scroll to position [30, 0]
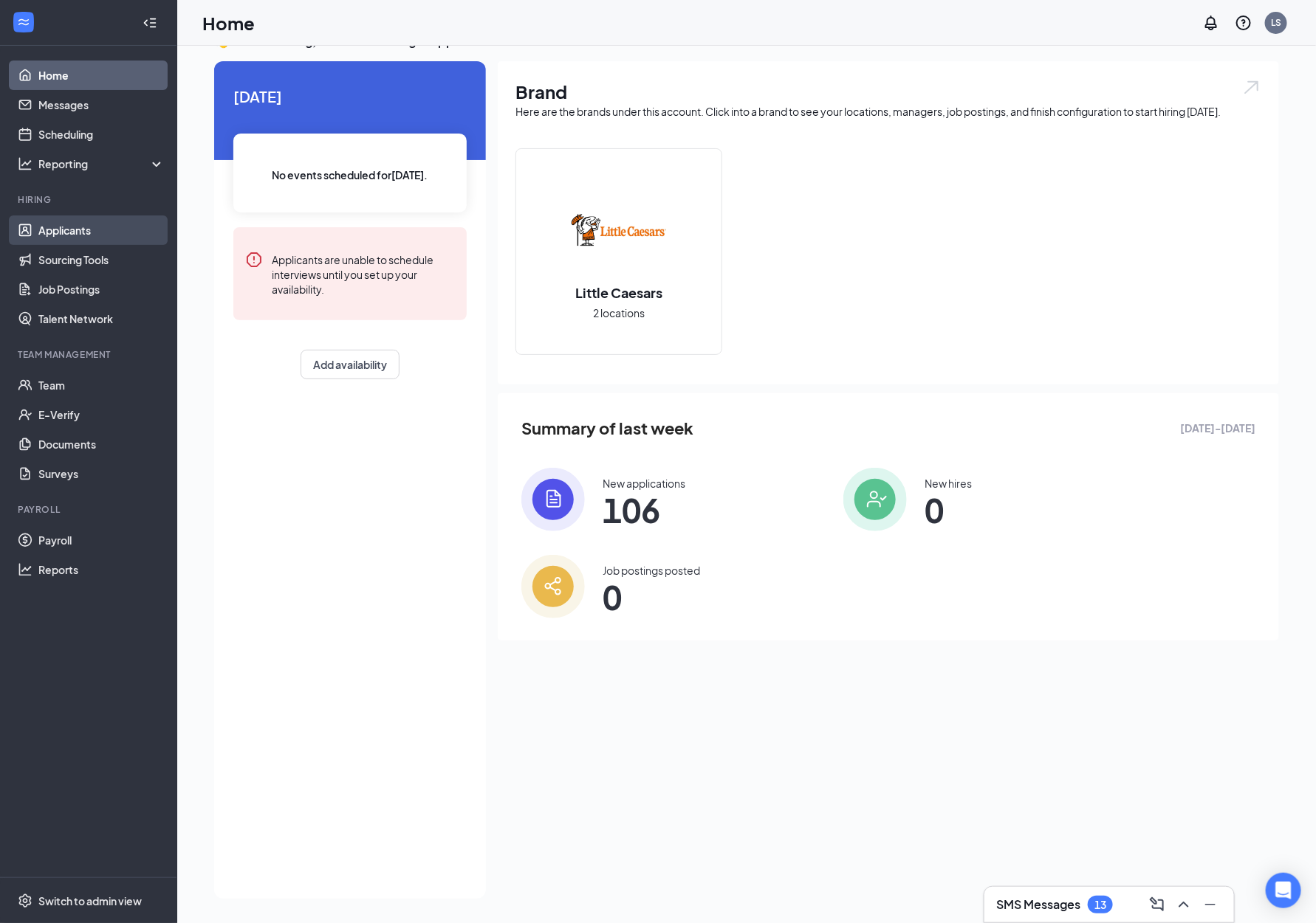
click at [70, 238] on link "Applicants" at bounding box center [102, 230] width 126 height 30
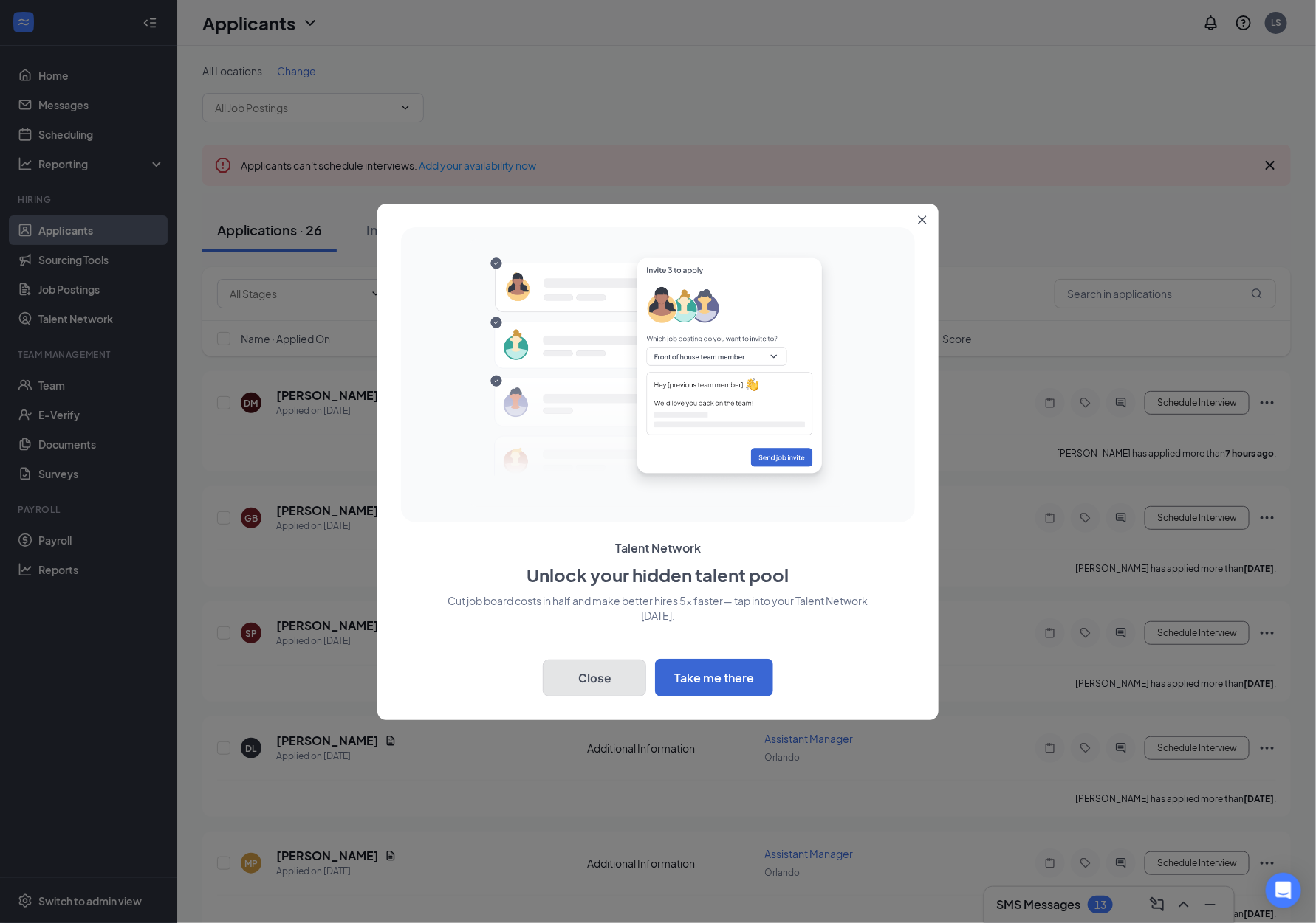
click at [584, 682] on button "Close" at bounding box center [594, 677] width 103 height 37
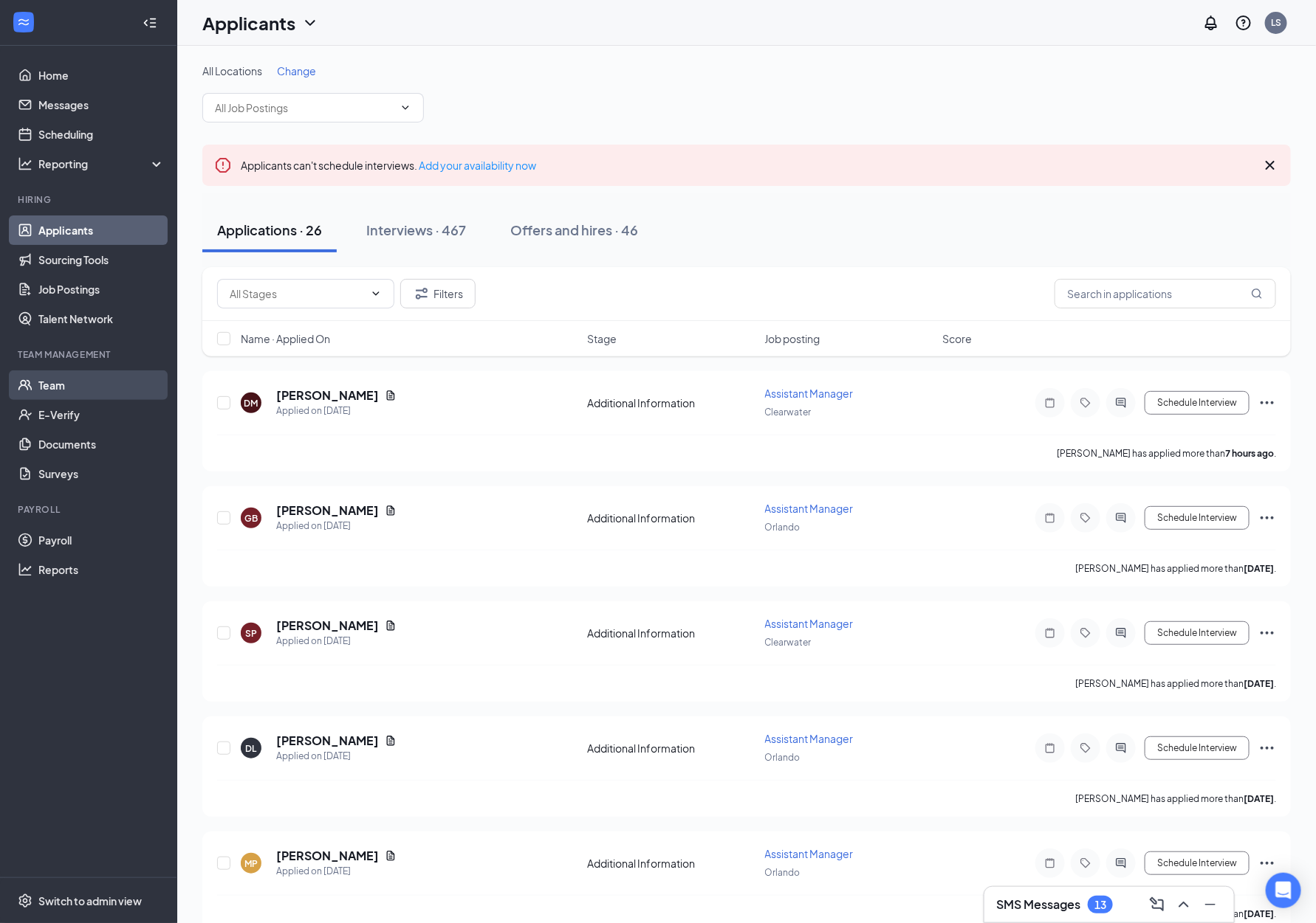
click at [63, 392] on link "Team" at bounding box center [102, 385] width 126 height 30
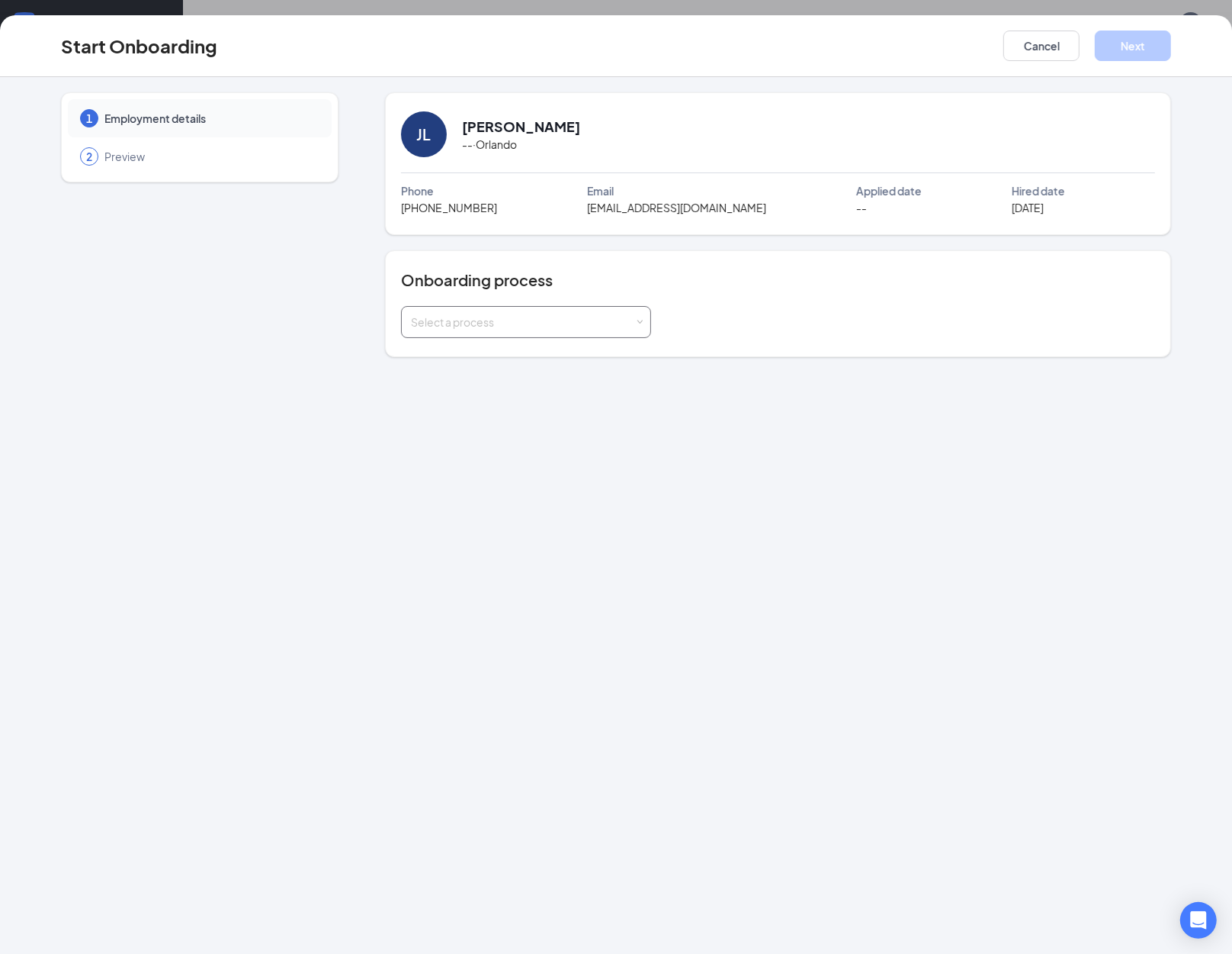
click at [552, 314] on div "Select a process" at bounding box center [523, 321] width 224 height 15
click at [484, 376] on span "Onboard to 2nd Location" at bounding box center [468, 379] width 123 height 14
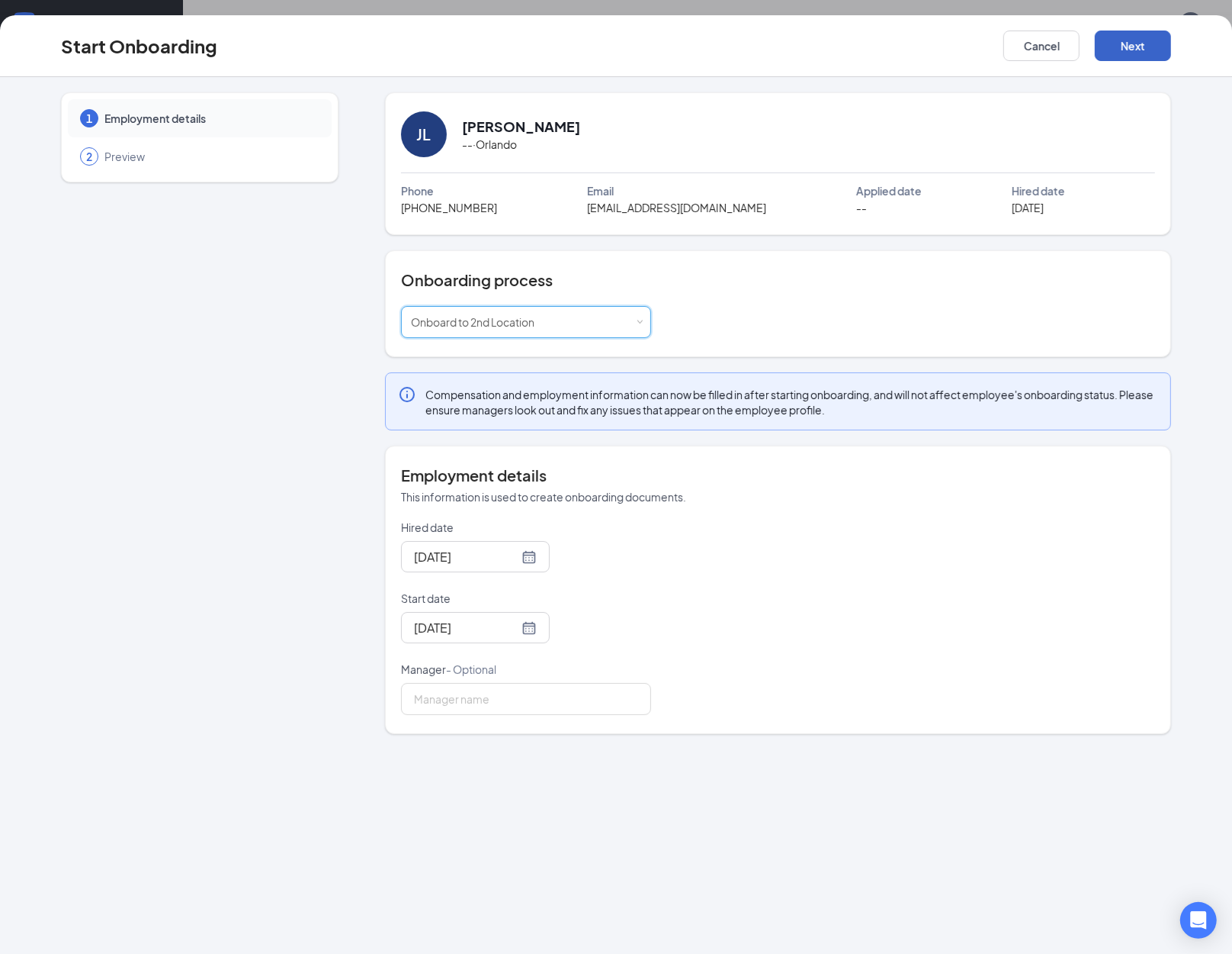
click at [1131, 46] on button "Next" at bounding box center [1132, 46] width 77 height 31
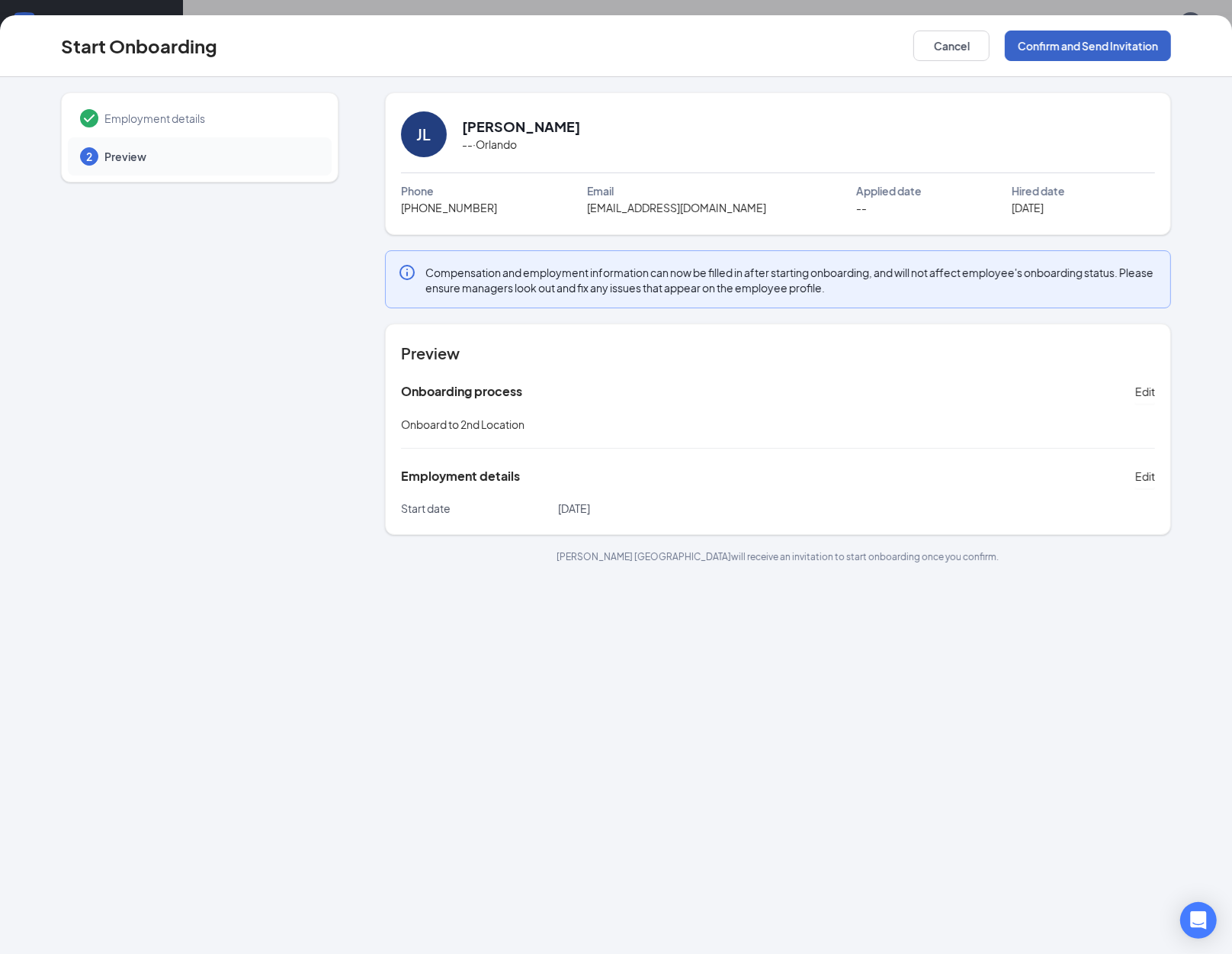
click at [1072, 48] on button "Confirm and Send Invitation" at bounding box center [1087, 46] width 167 height 31
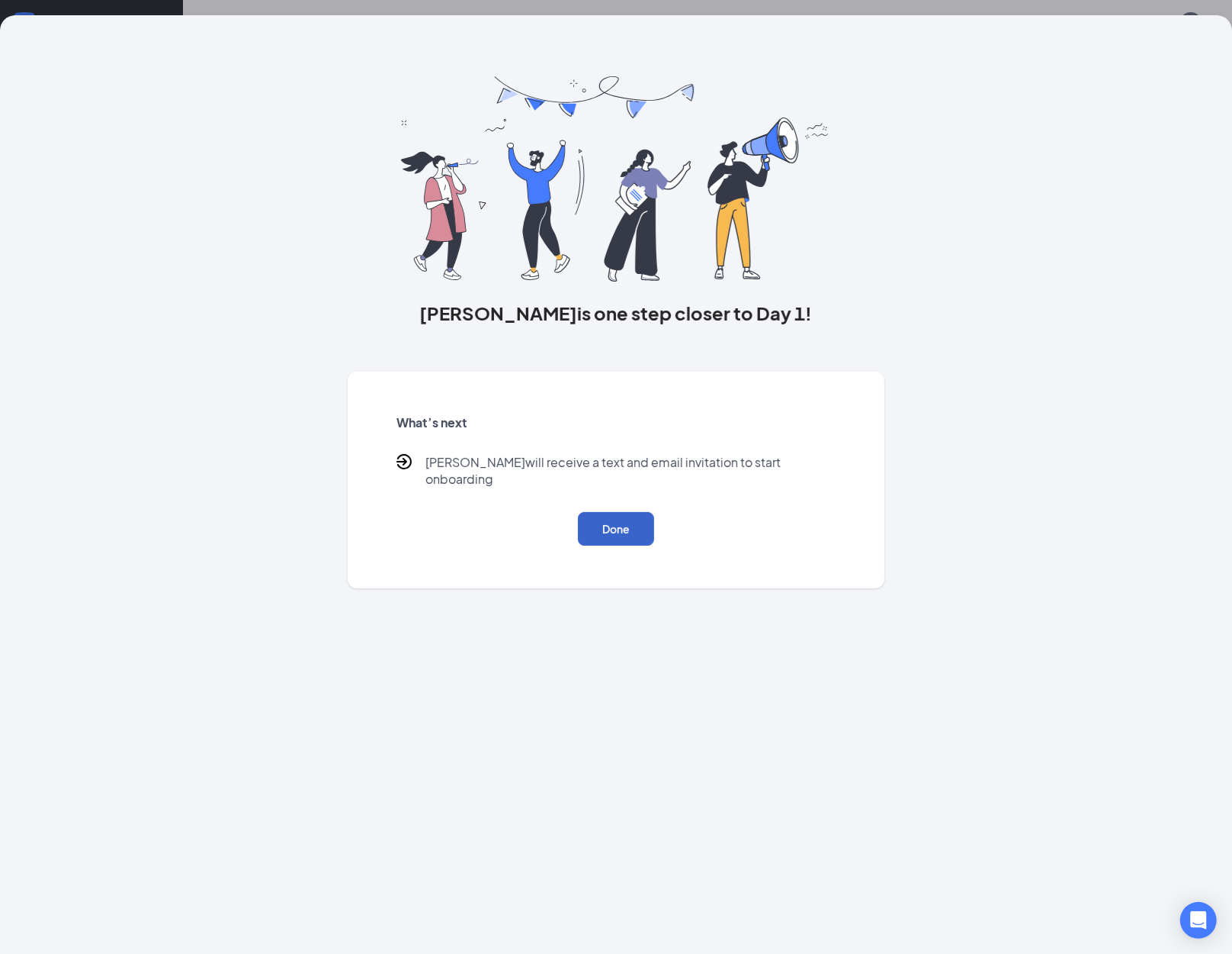
click at [628, 515] on button "Done" at bounding box center [616, 529] width 77 height 34
